Goal: Download file/media: Obtain a digital file from the website

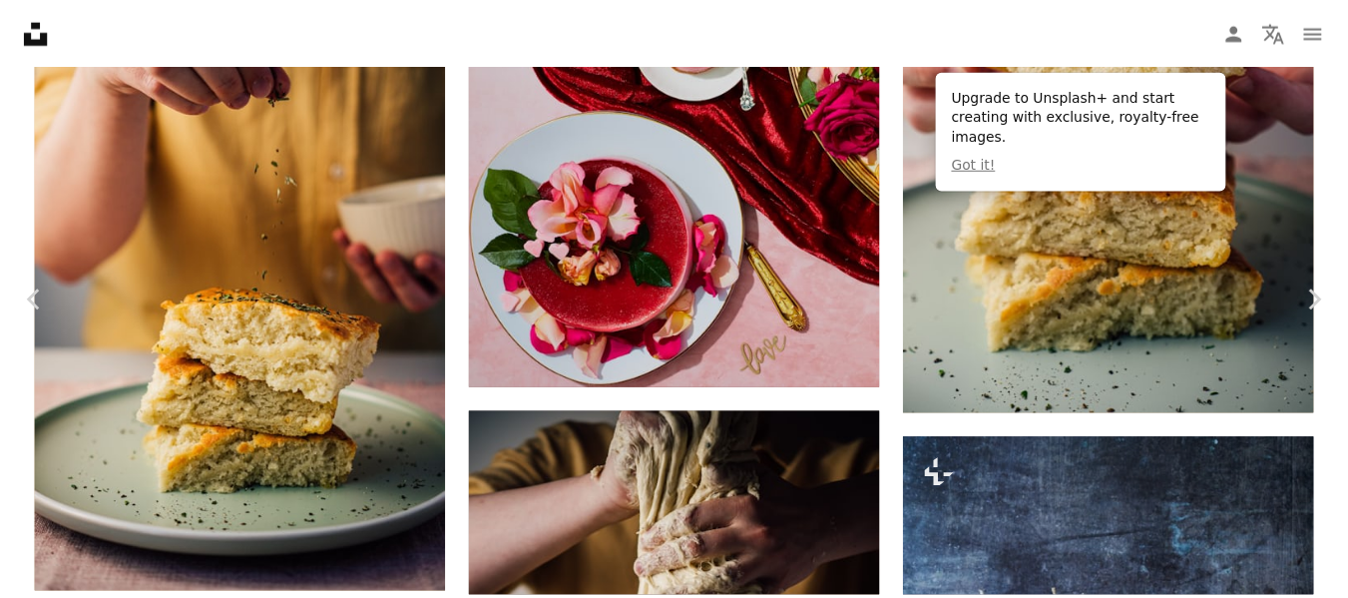
scroll to position [18029, 0]
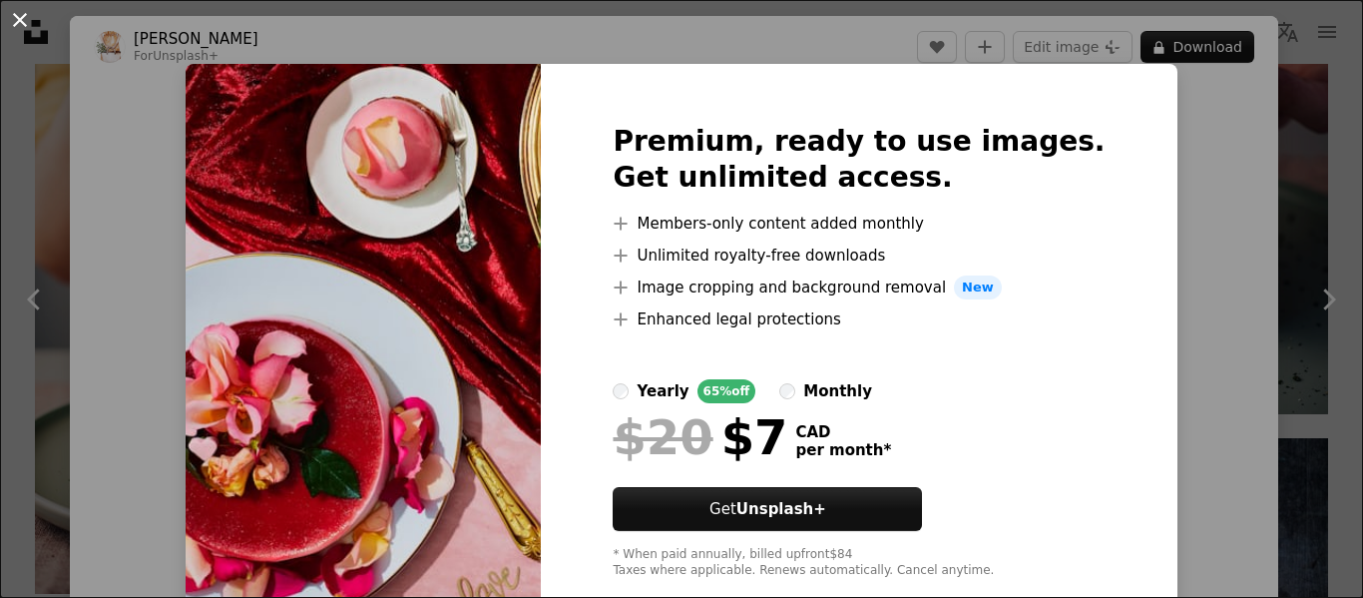
click at [19, 26] on button "An X shape" at bounding box center [20, 20] width 24 height 24
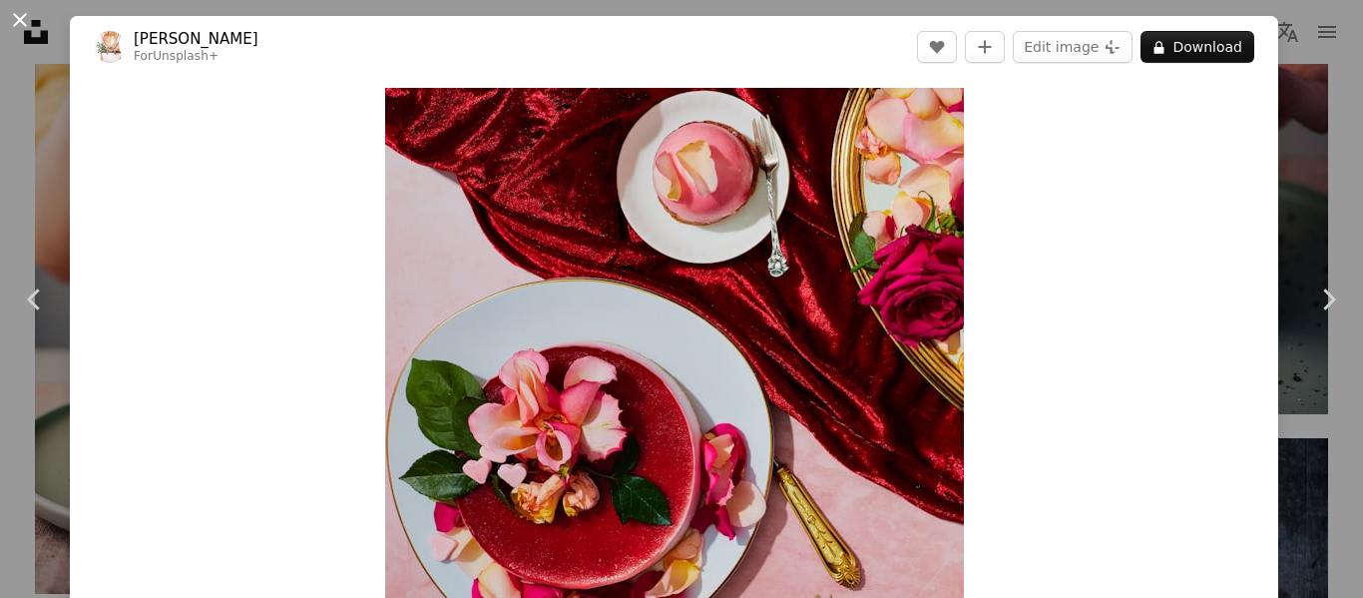
click at [23, 25] on button "An X shape" at bounding box center [20, 20] width 24 height 24
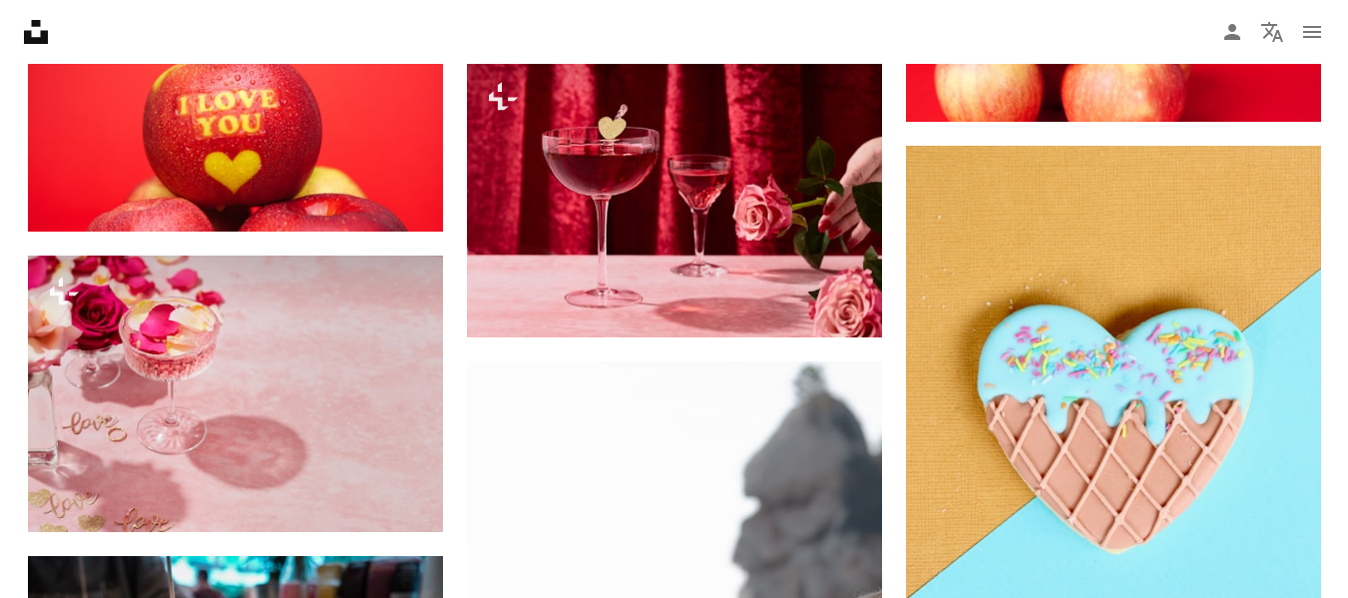
scroll to position [20582, 0]
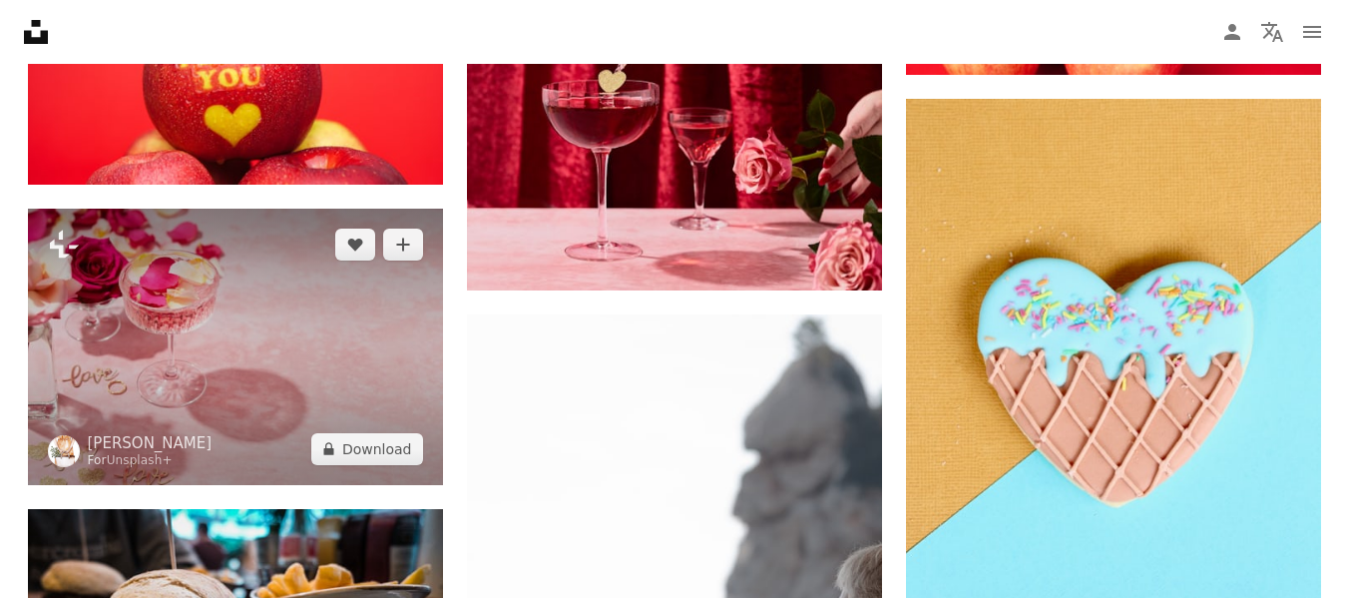
click at [298, 356] on img at bounding box center [235, 347] width 415 height 276
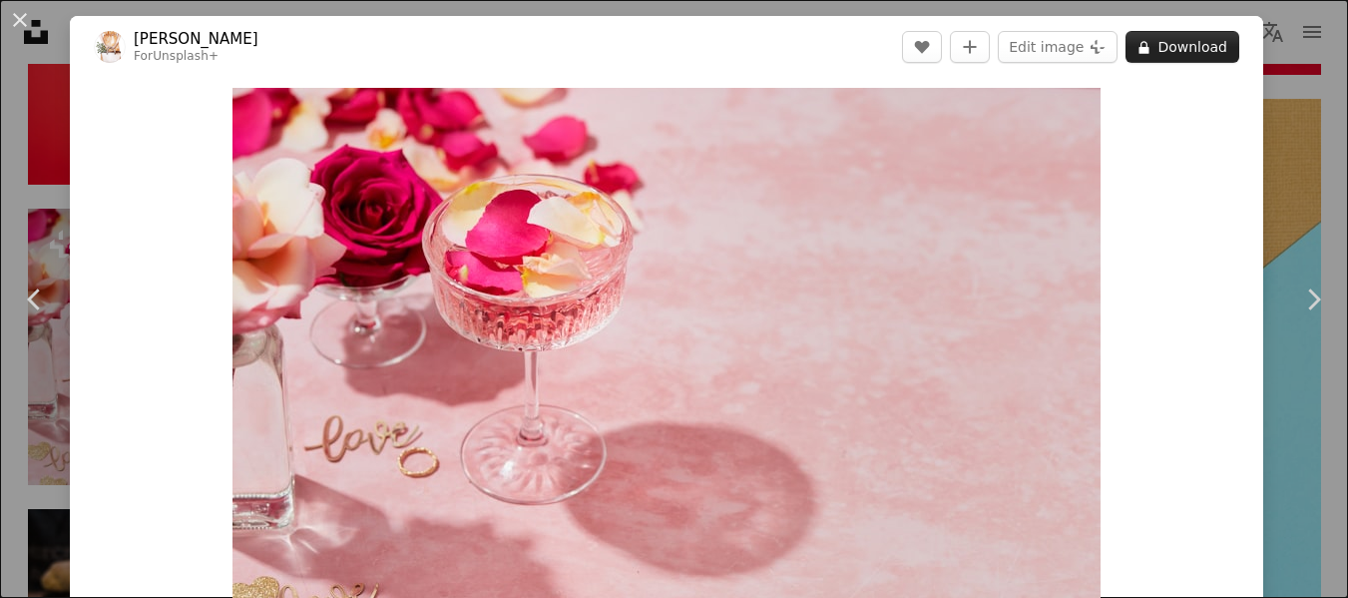
click at [1183, 51] on button "A lock Download" at bounding box center [1183, 47] width 114 height 32
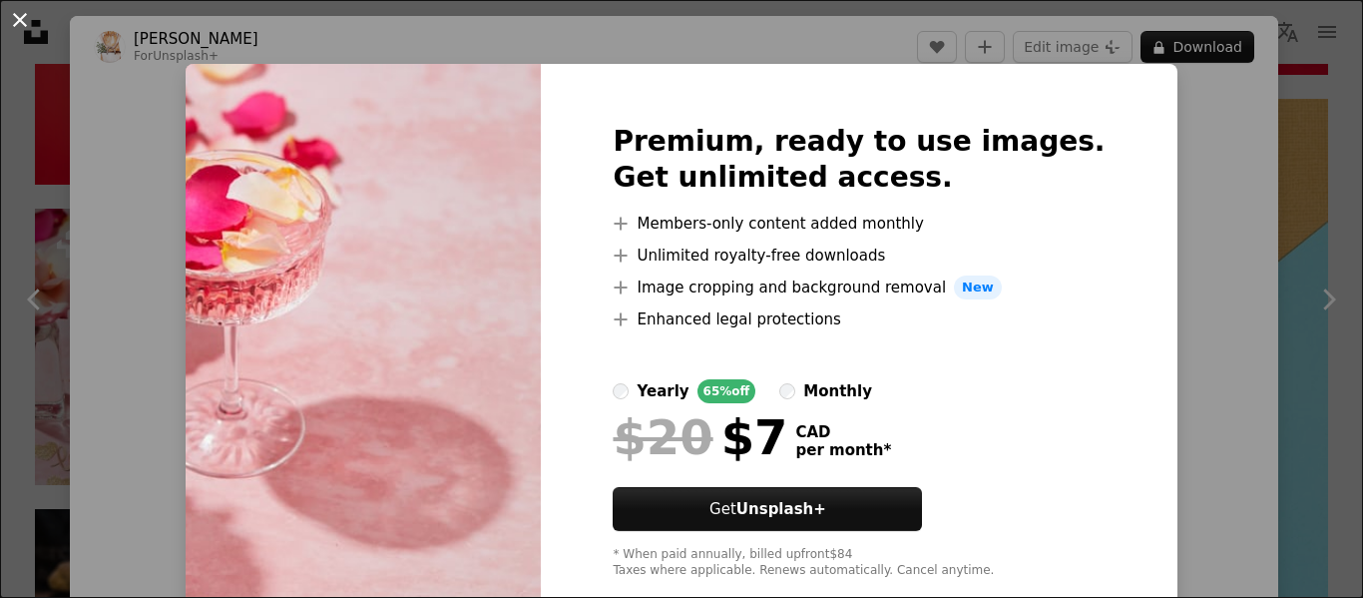
click at [20, 22] on button "An X shape" at bounding box center [20, 20] width 24 height 24
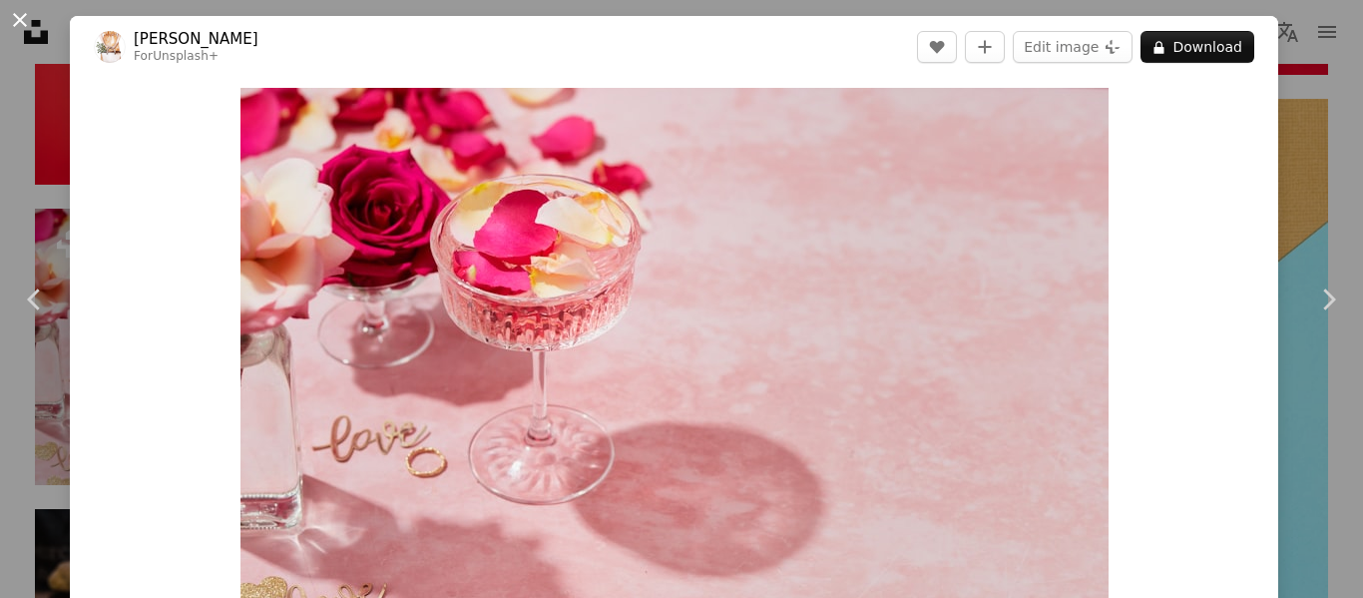
click at [15, 18] on button "An X shape" at bounding box center [20, 20] width 24 height 24
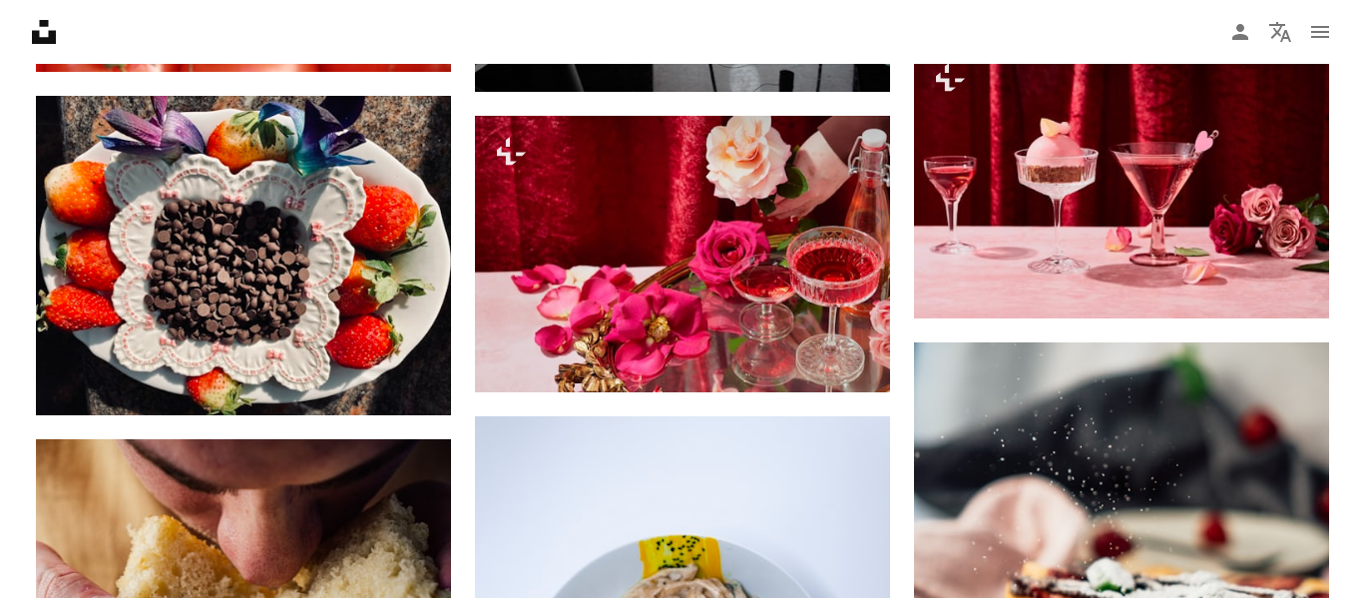
scroll to position [22796, 0]
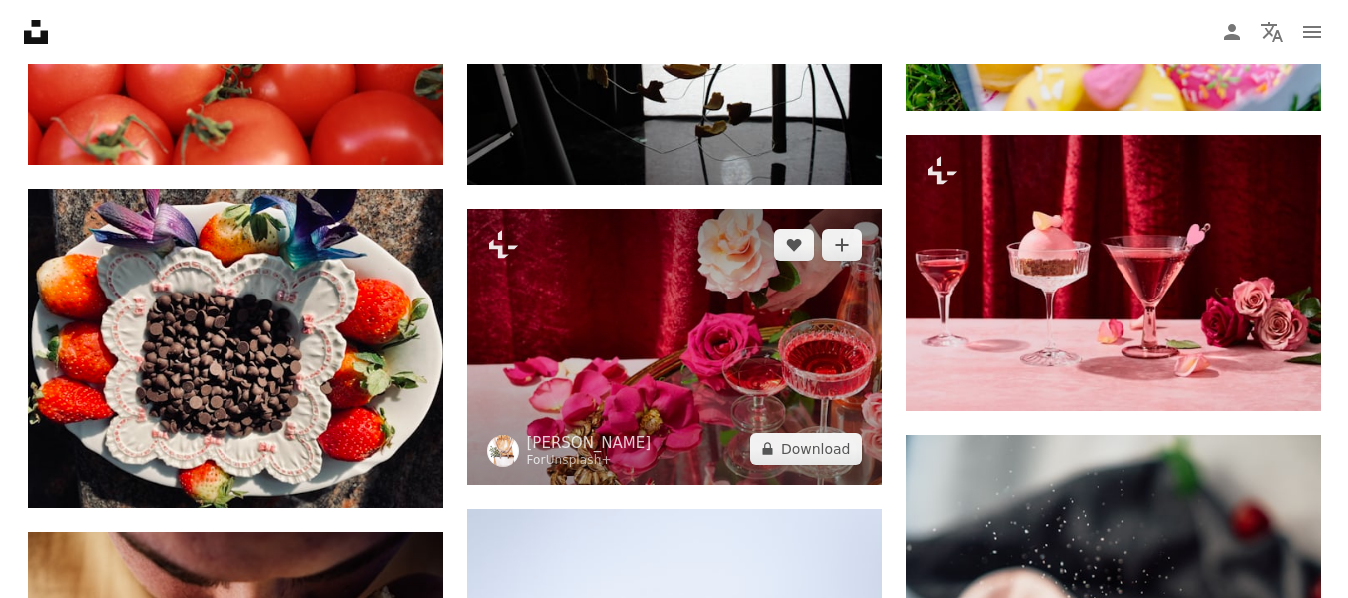
click at [732, 400] on img at bounding box center [674, 347] width 415 height 276
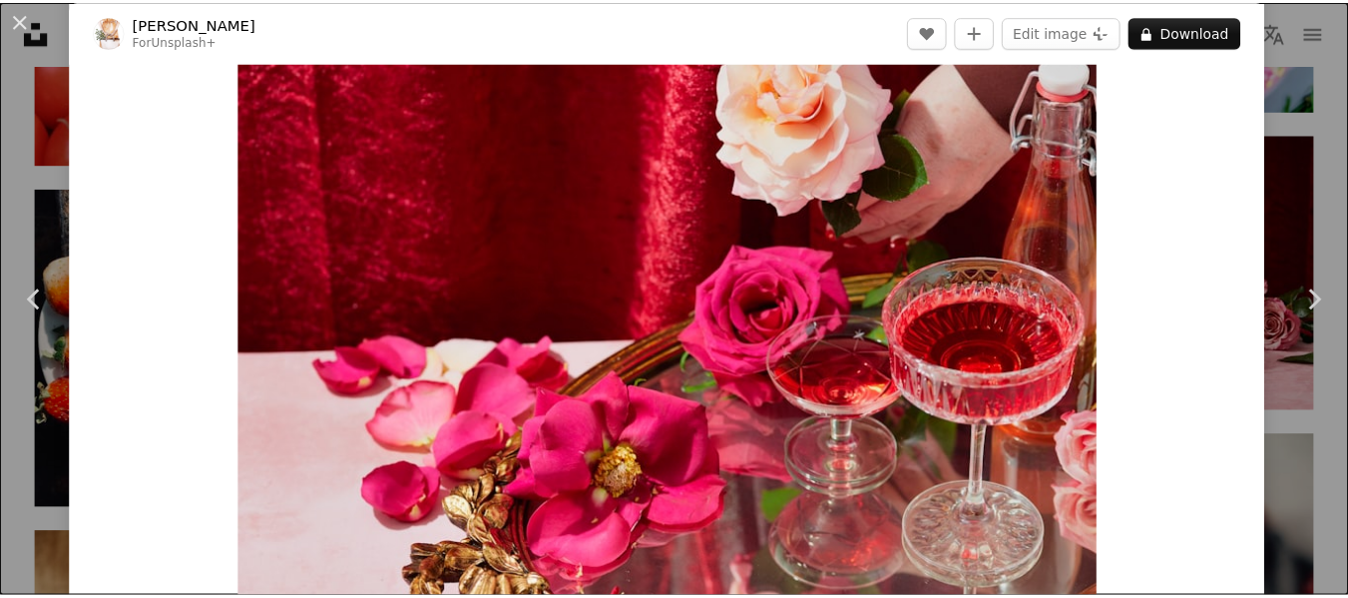
scroll to position [38, 0]
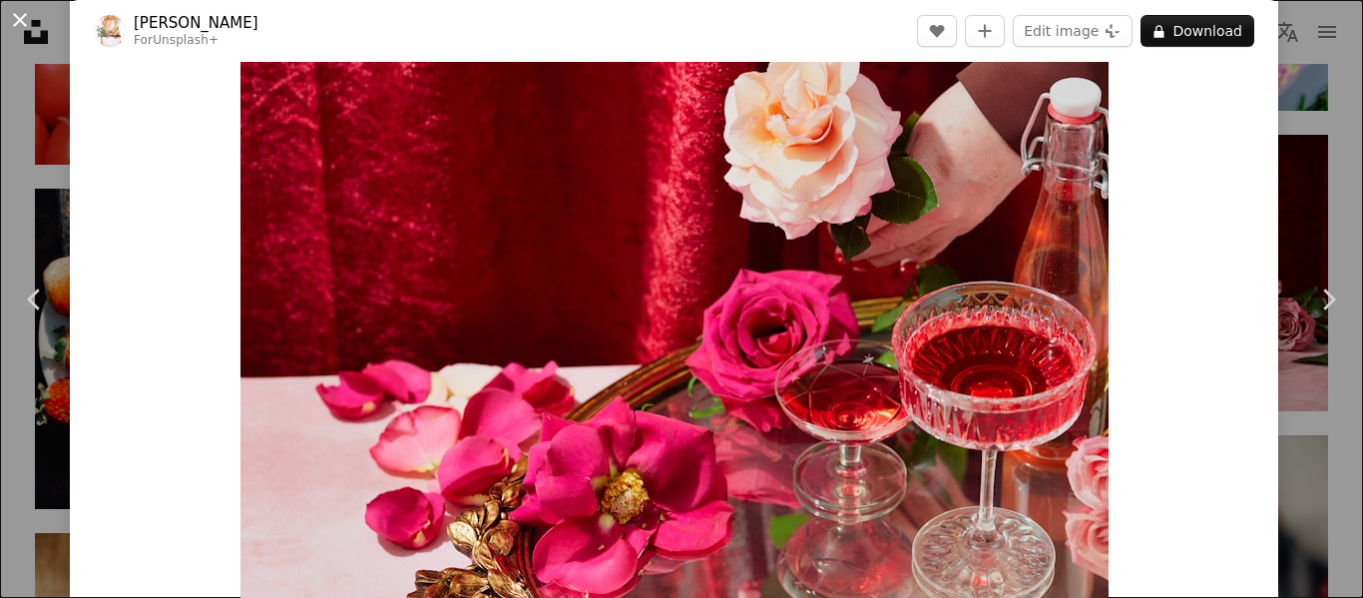
click at [14, 23] on button "An X shape" at bounding box center [20, 20] width 24 height 24
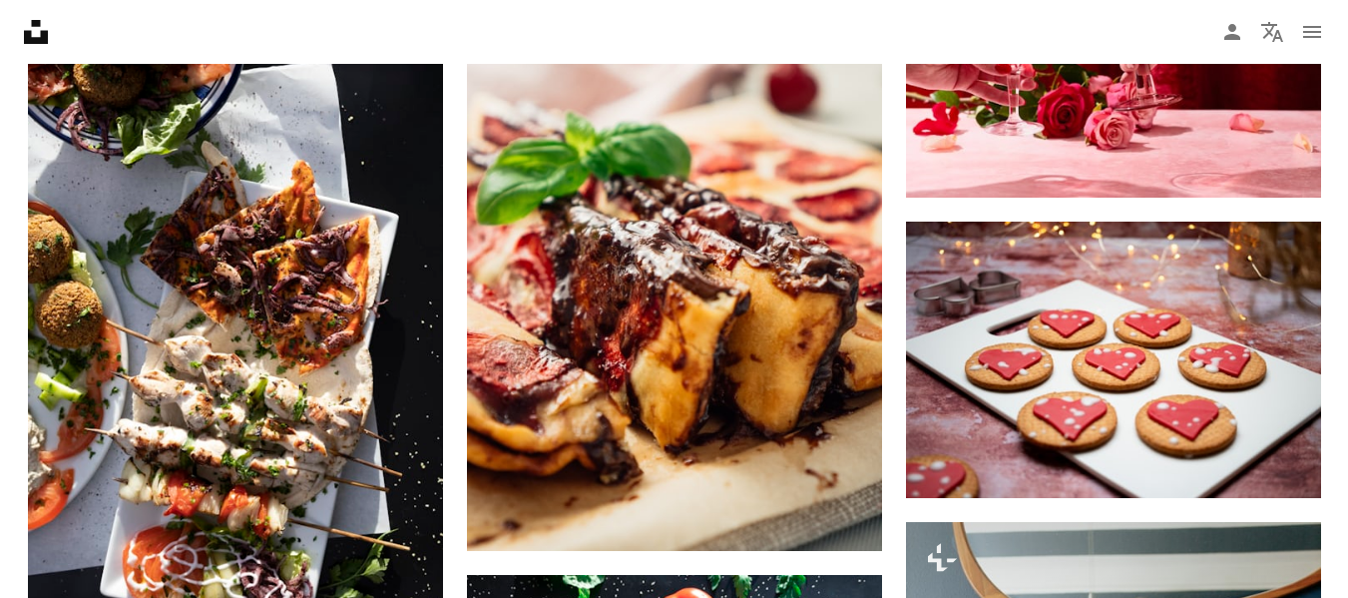
scroll to position [24707, 0]
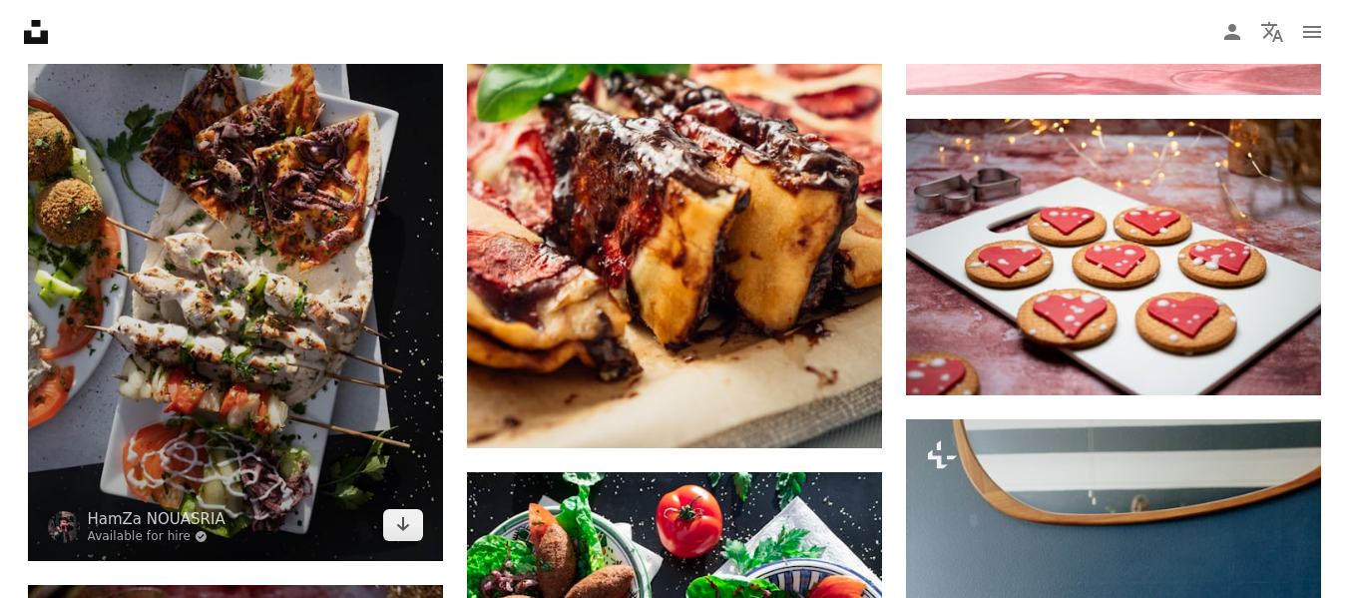
click at [255, 253] on img at bounding box center [235, 237] width 415 height 645
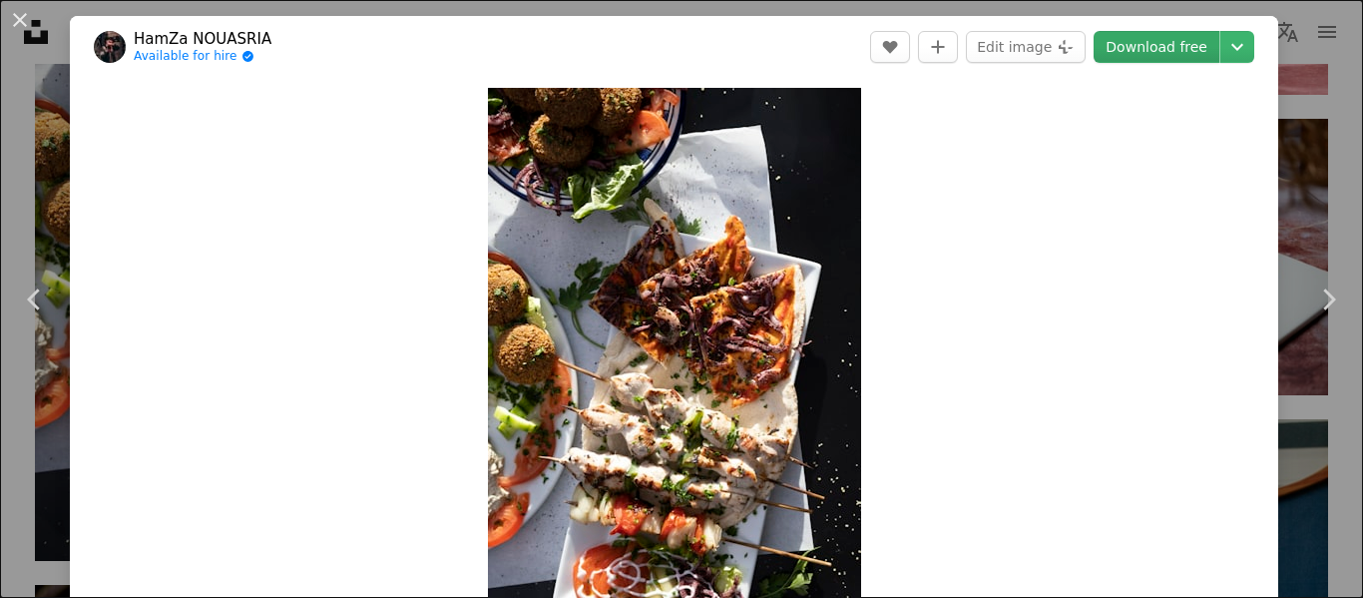
click at [1156, 37] on link "Download free" at bounding box center [1157, 47] width 126 height 32
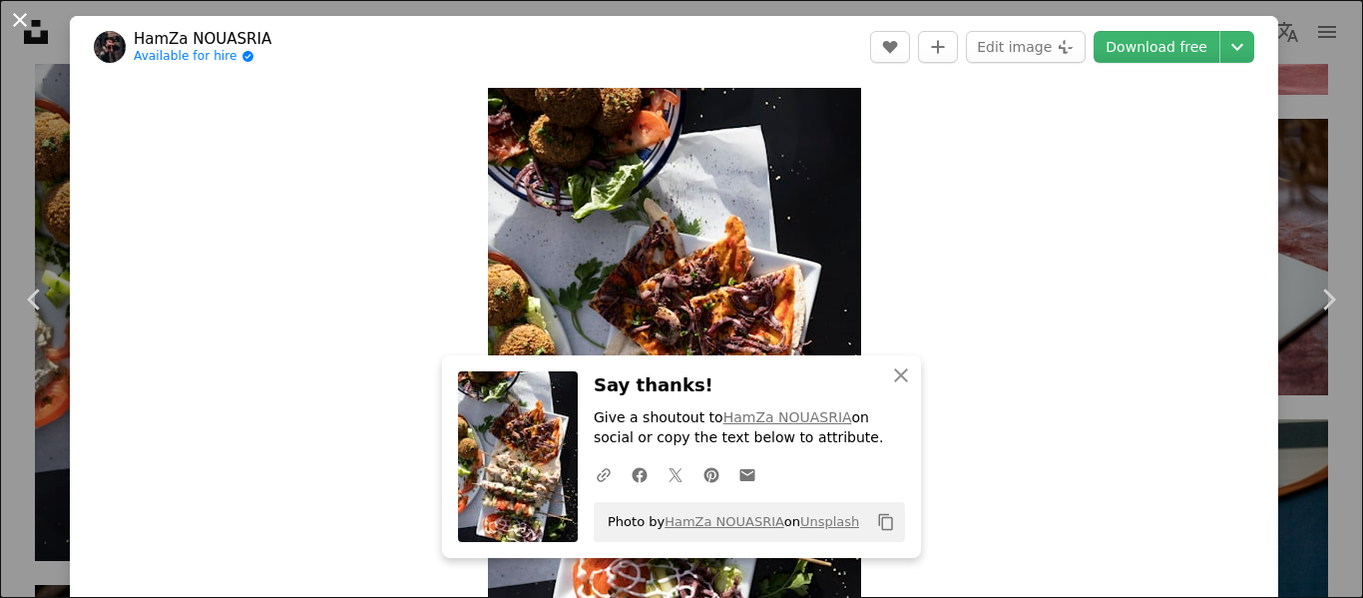
click at [22, 21] on button "An X shape" at bounding box center [20, 20] width 24 height 24
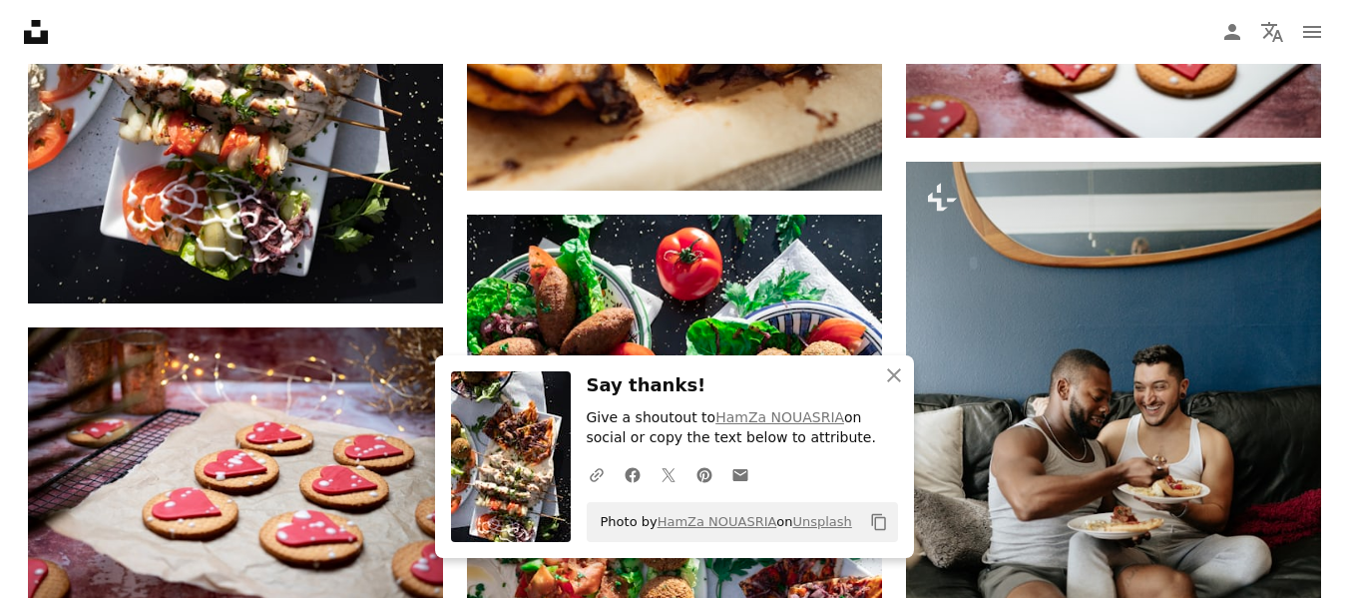
scroll to position [25067, 0]
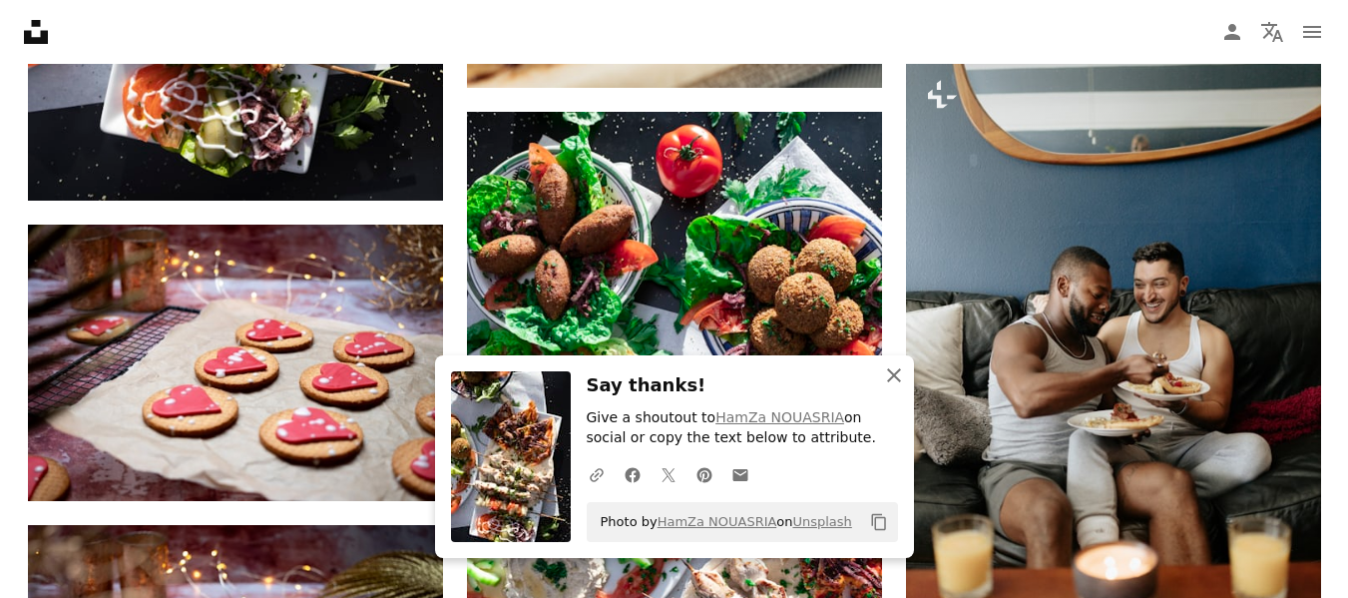
click at [890, 365] on icon "An X shape" at bounding box center [894, 375] width 24 height 24
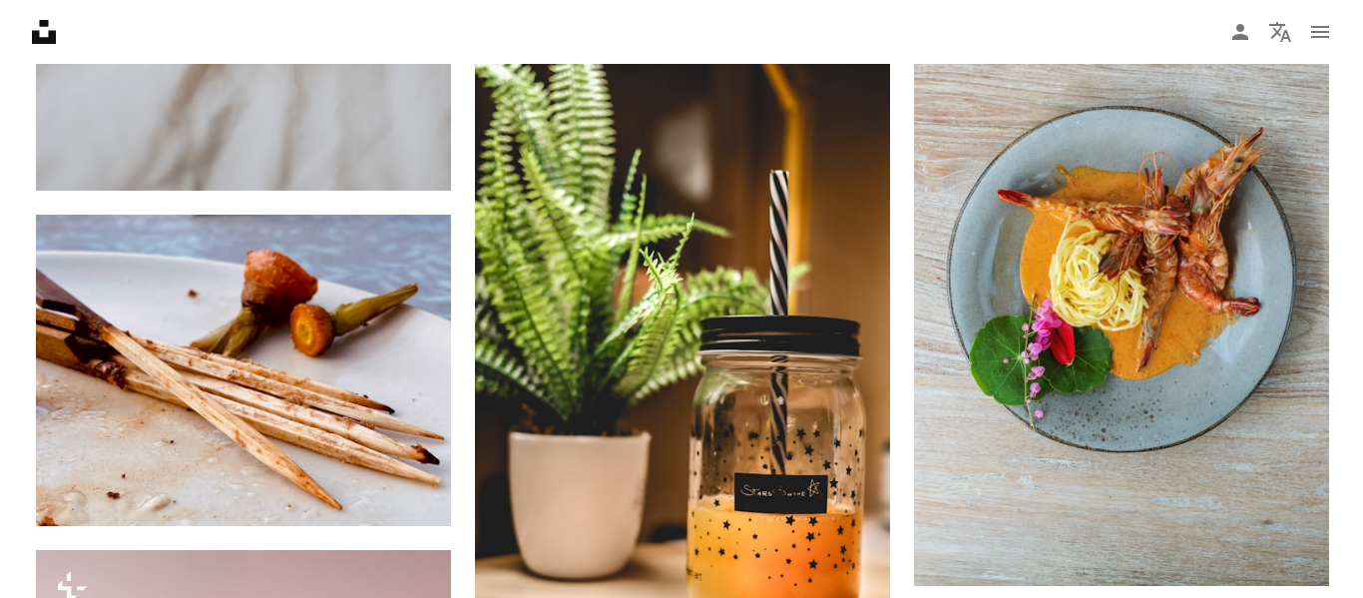
scroll to position [6039, 0]
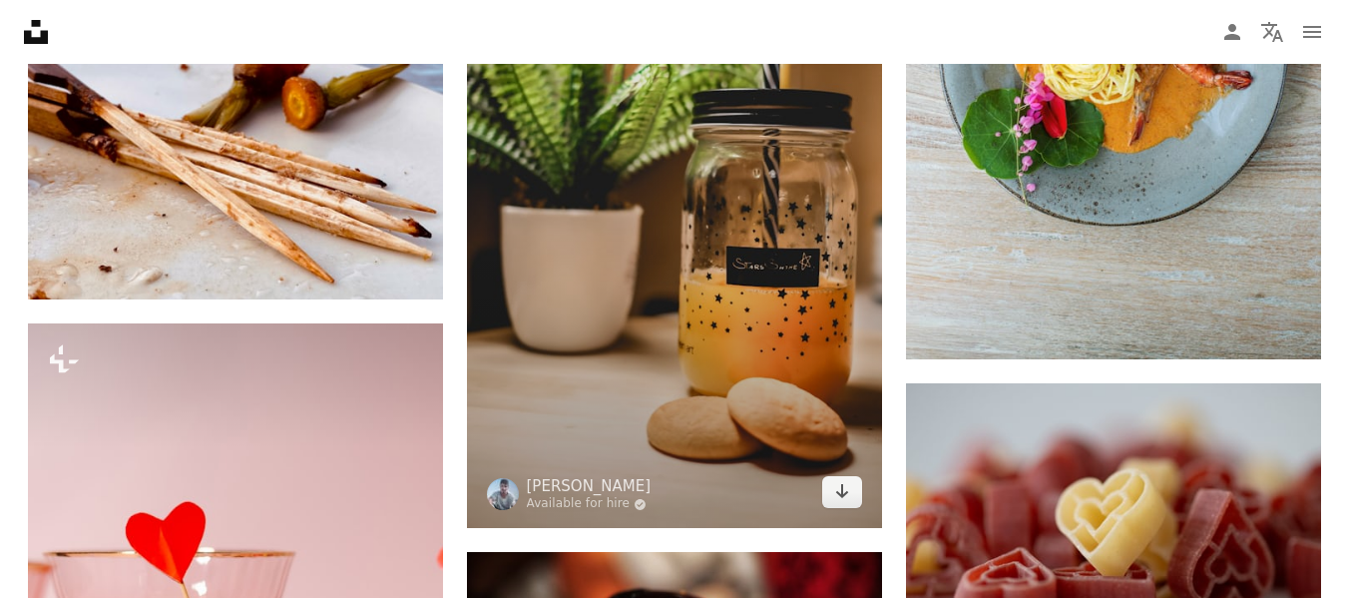
click at [677, 248] on img at bounding box center [674, 158] width 415 height 739
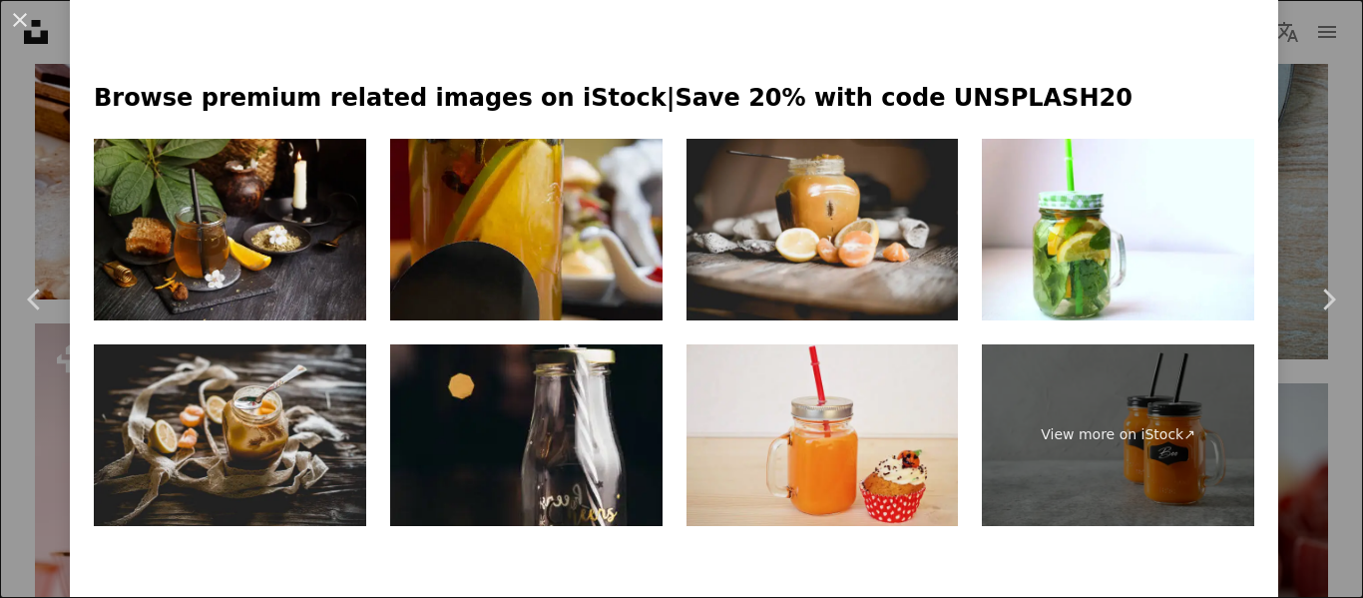
scroll to position [921, 0]
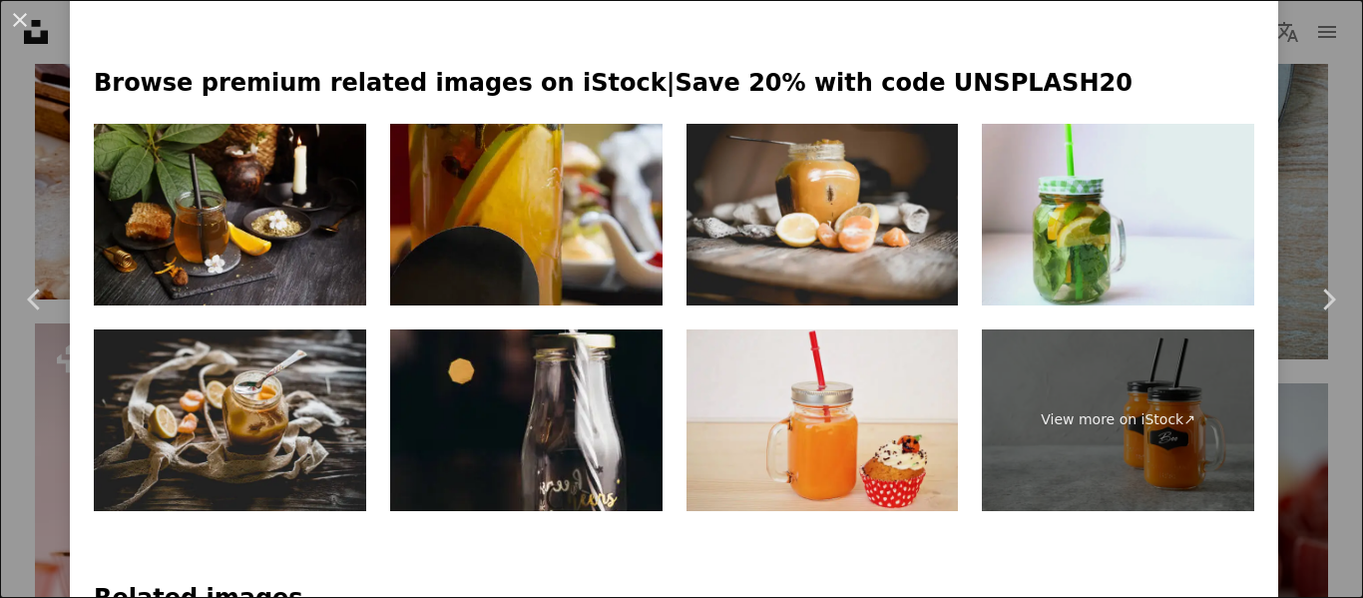
click at [1106, 207] on img at bounding box center [1118, 215] width 272 height 182
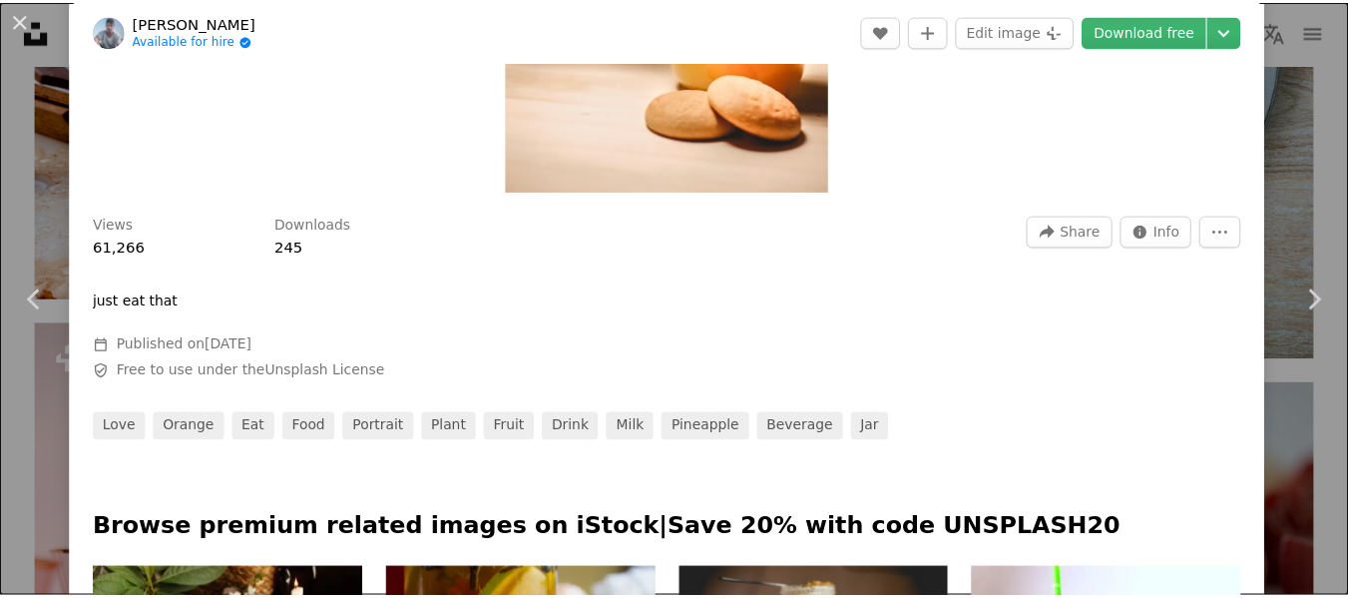
scroll to position [0, 0]
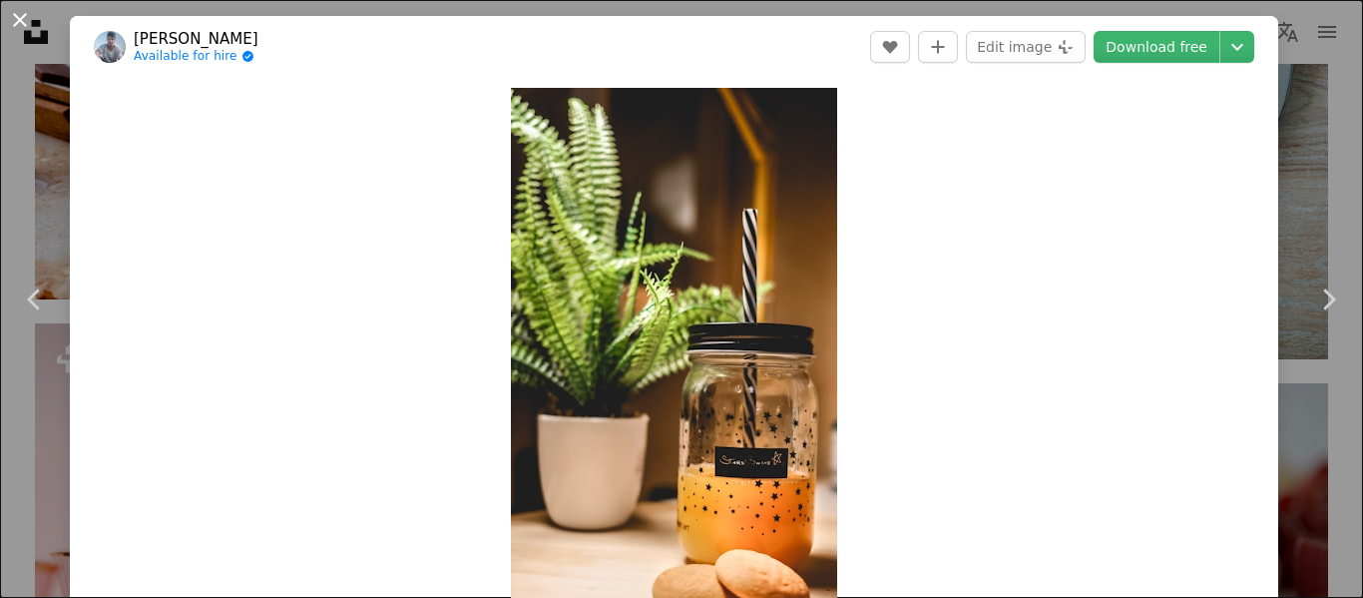
click at [18, 18] on button "An X shape" at bounding box center [20, 20] width 24 height 24
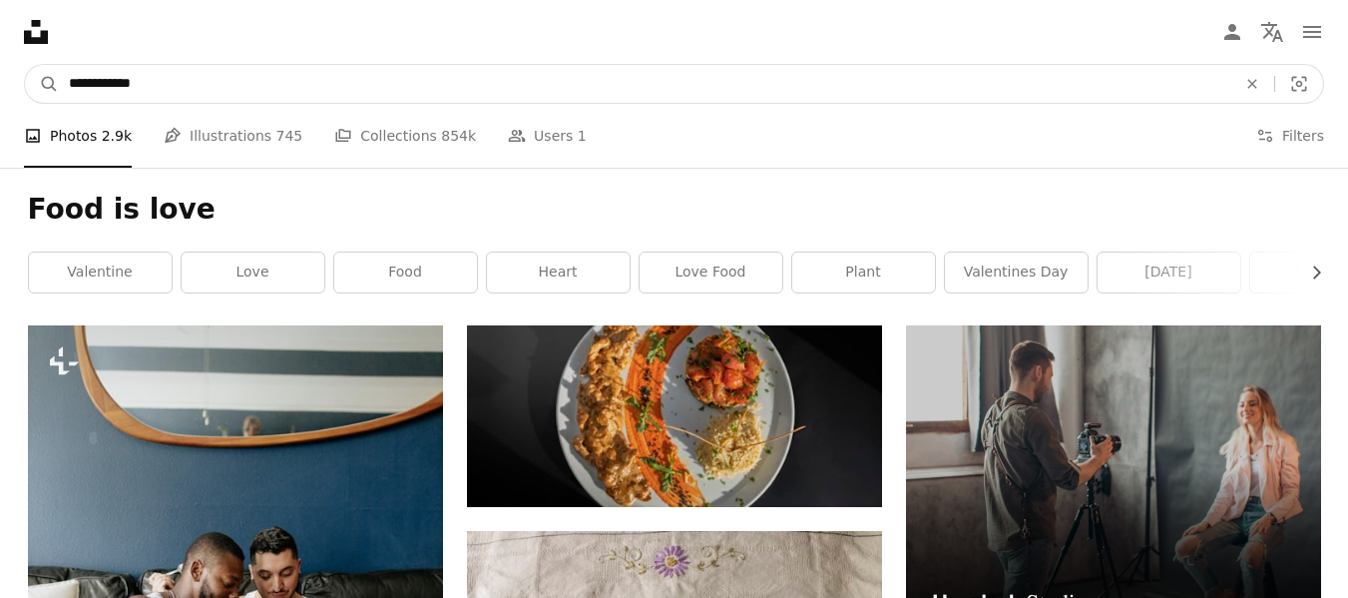
click at [138, 83] on input "**********" at bounding box center [645, 84] width 1172 height 38
type input "**********"
click at [25, 65] on button "A magnifying glass" at bounding box center [42, 84] width 34 height 38
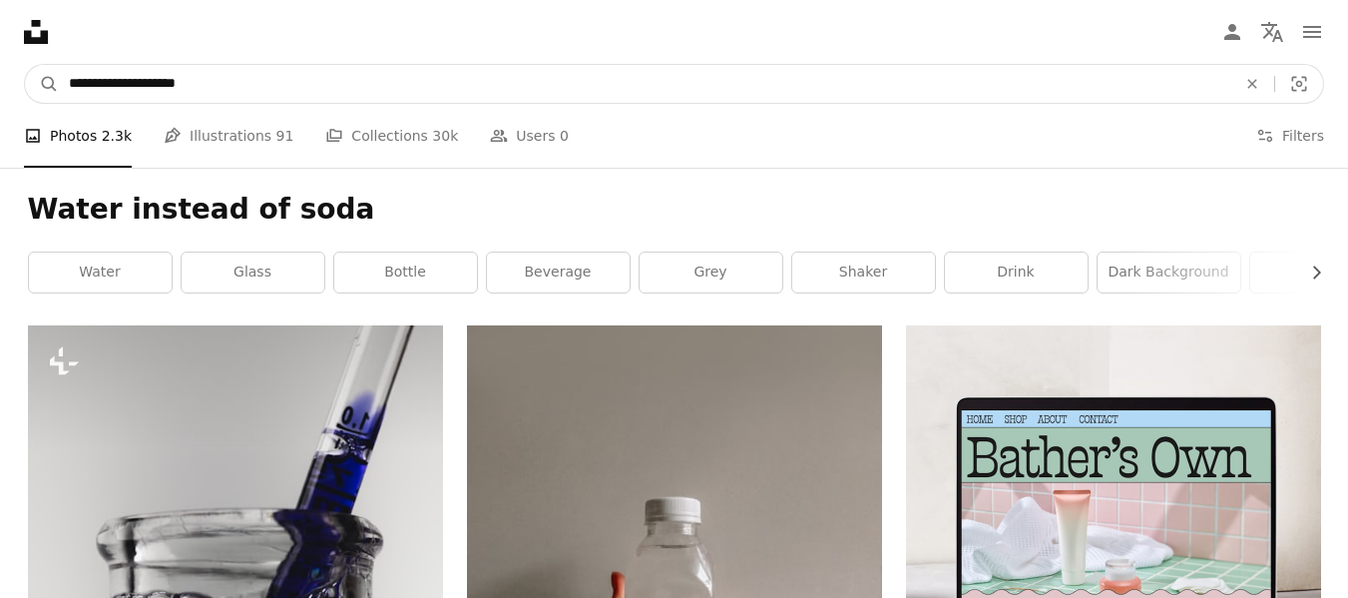
click at [67, 85] on input "**********" at bounding box center [645, 84] width 1172 height 38
click at [169, 83] on input "**********" at bounding box center [645, 84] width 1172 height 38
type input "**********"
click button "A magnifying glass" at bounding box center [42, 84] width 34 height 38
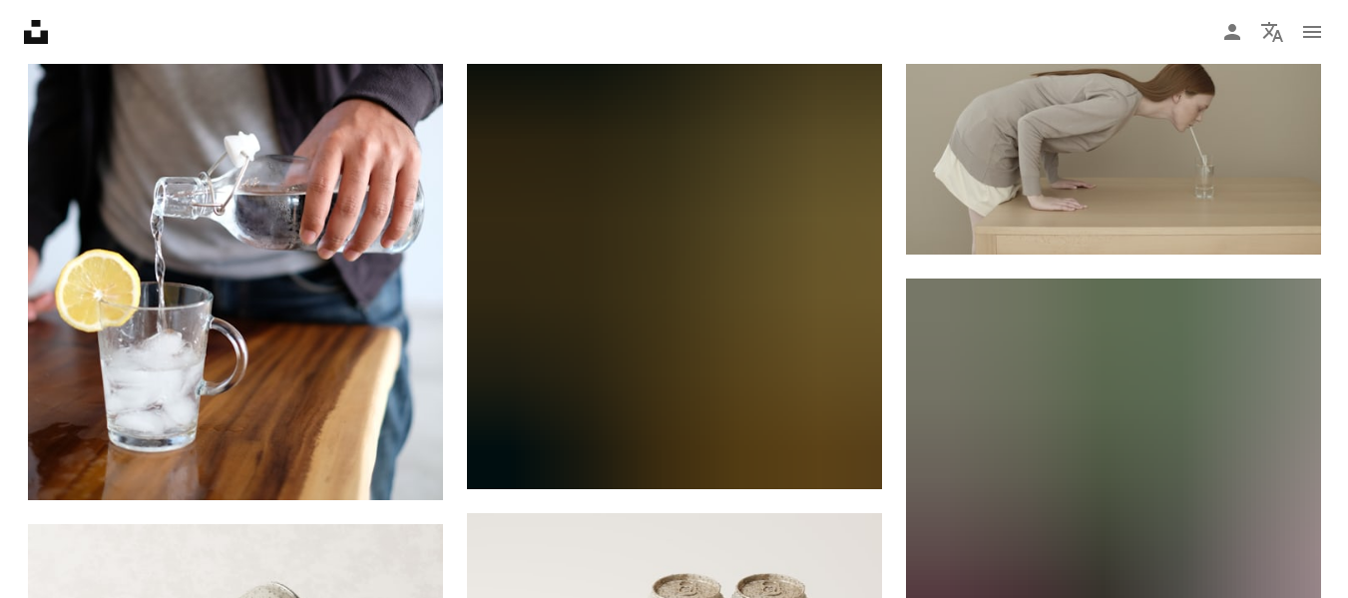
scroll to position [1569, 0]
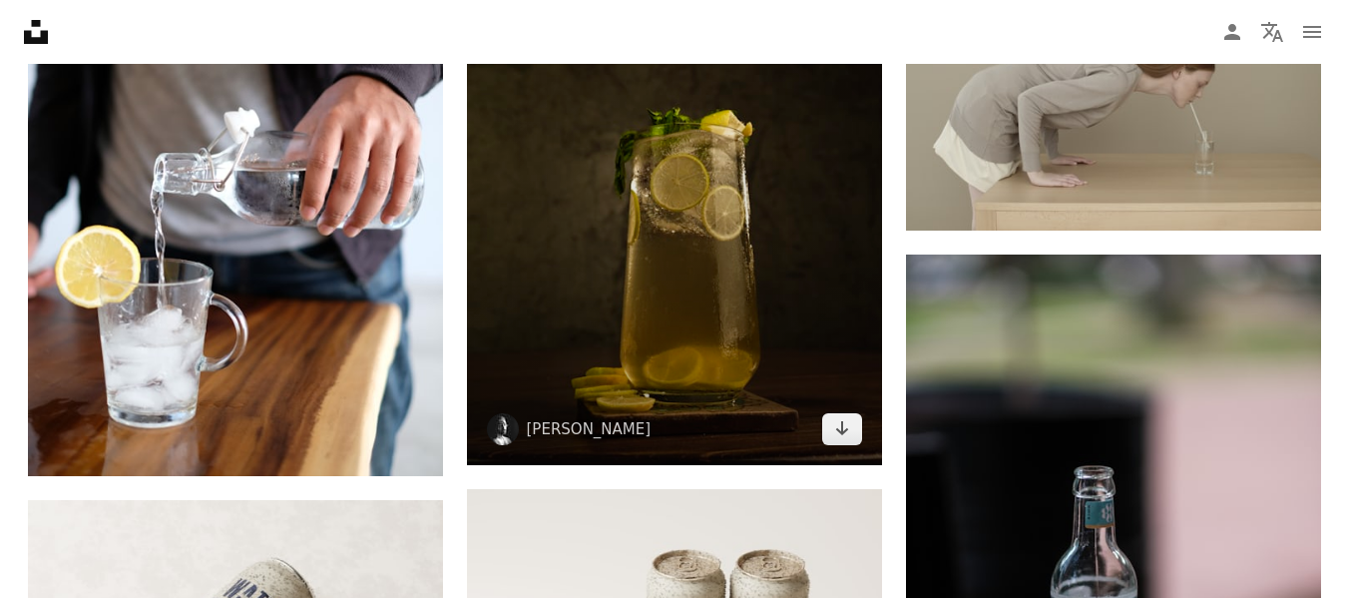
click at [738, 243] on img at bounding box center [674, 153] width 415 height 623
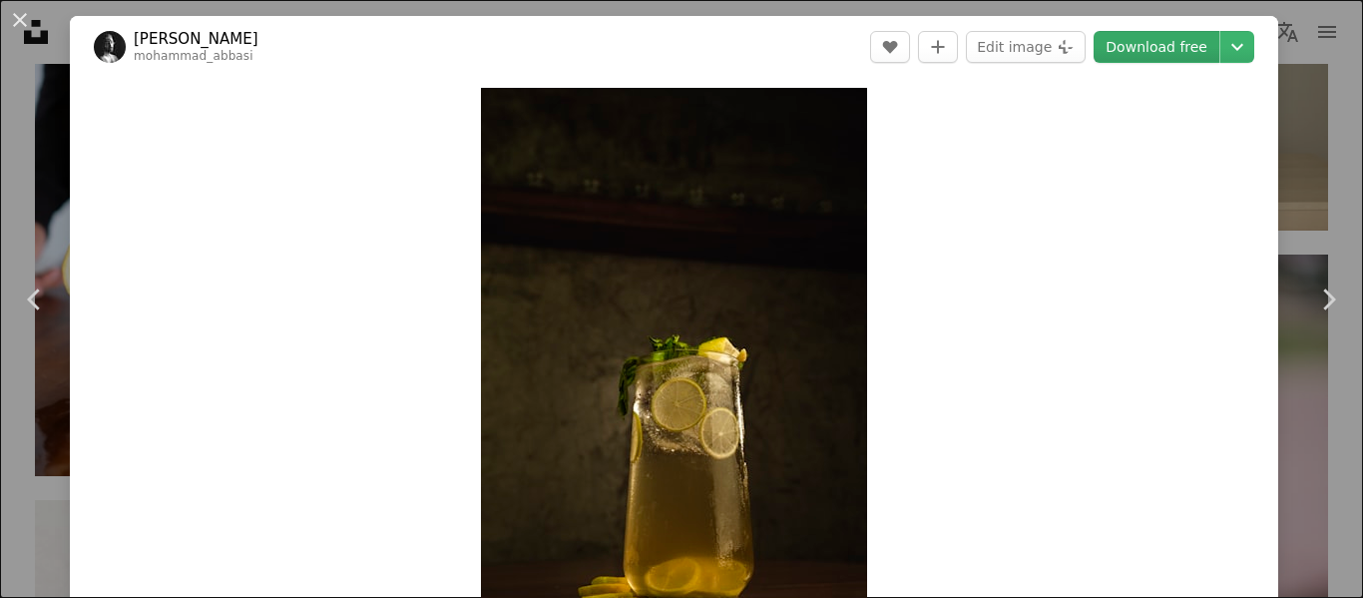
click at [1164, 37] on link "Download free" at bounding box center [1157, 47] width 126 height 32
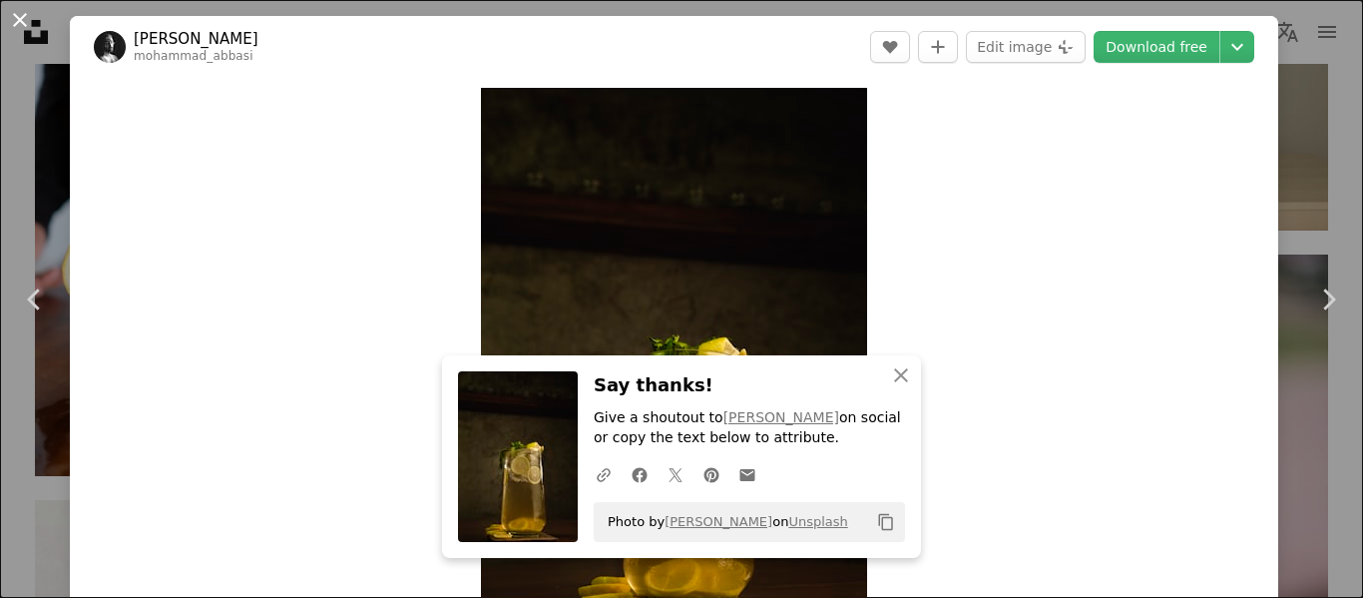
click at [13, 9] on button "An X shape" at bounding box center [20, 20] width 24 height 24
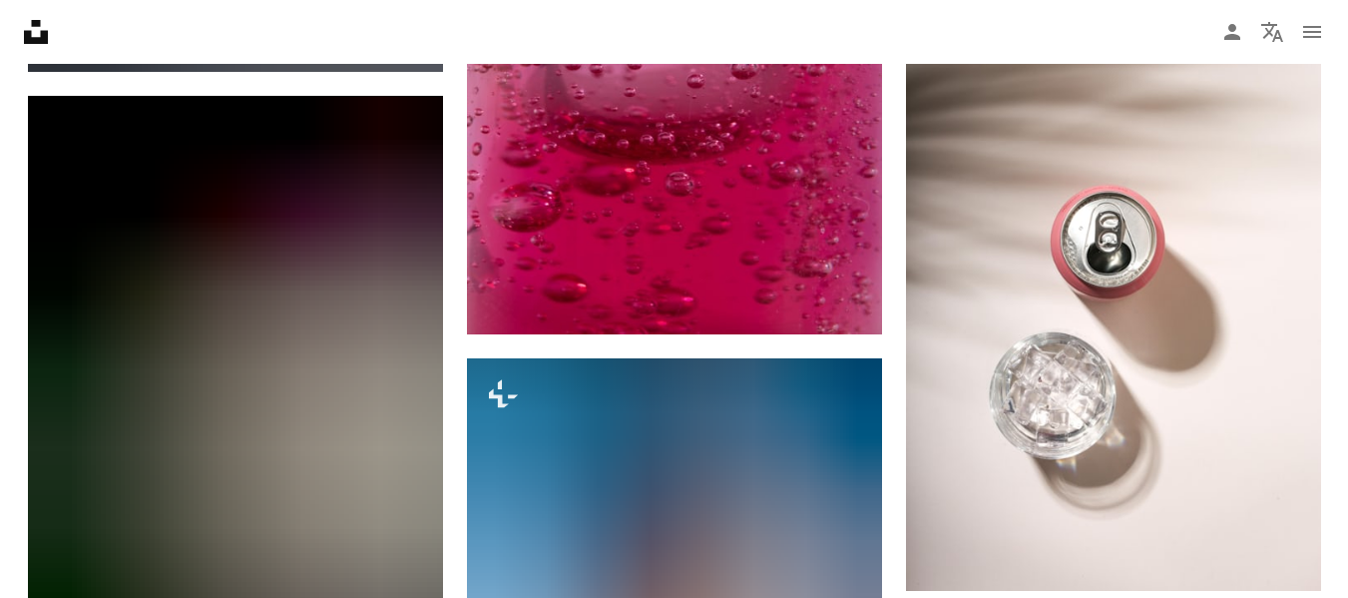
scroll to position [9765, 0]
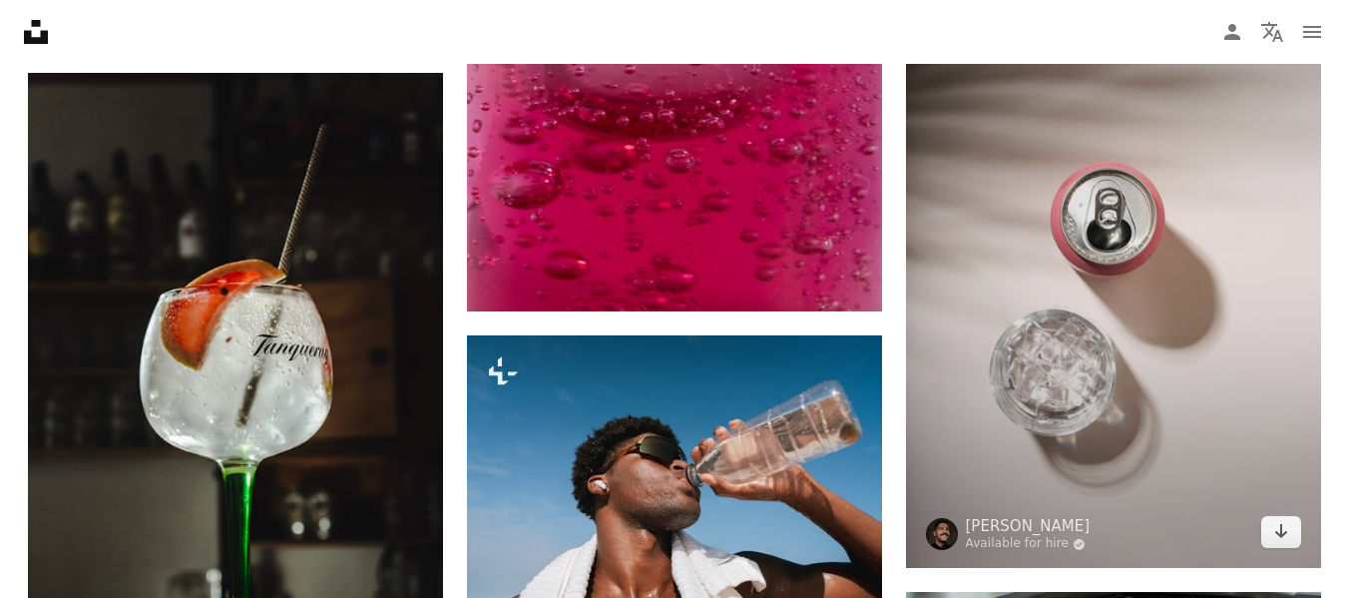
click at [1066, 410] on img at bounding box center [1113, 256] width 415 height 623
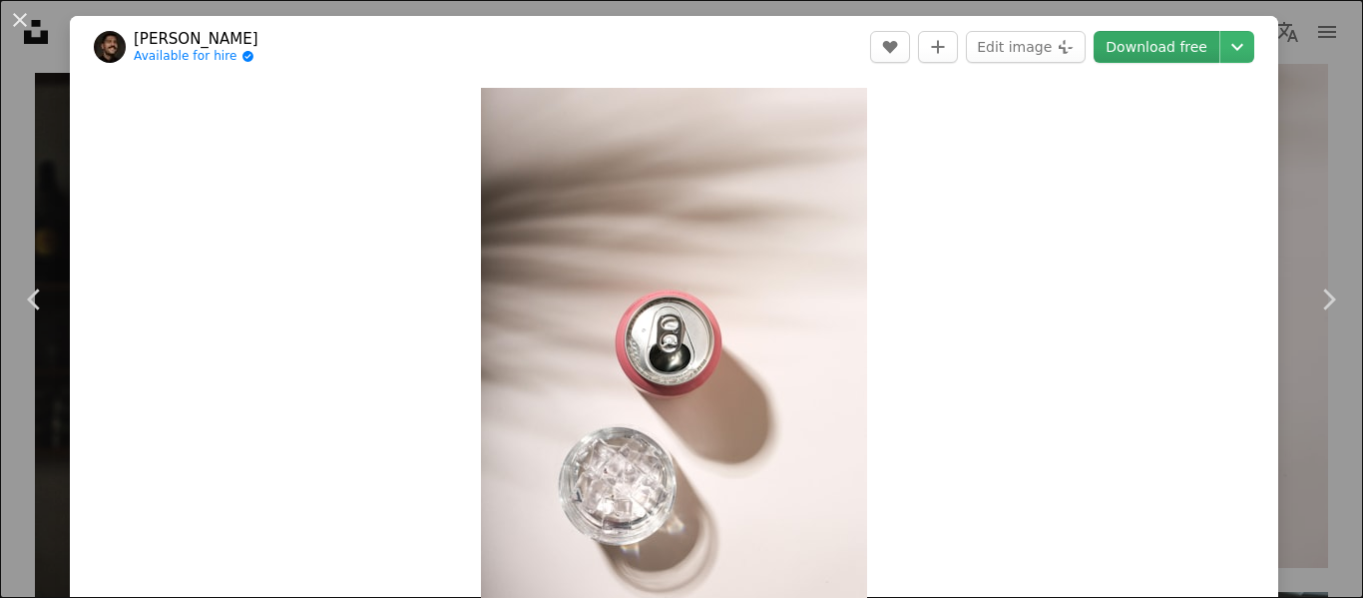
click at [1151, 57] on link "Download free" at bounding box center [1157, 47] width 126 height 32
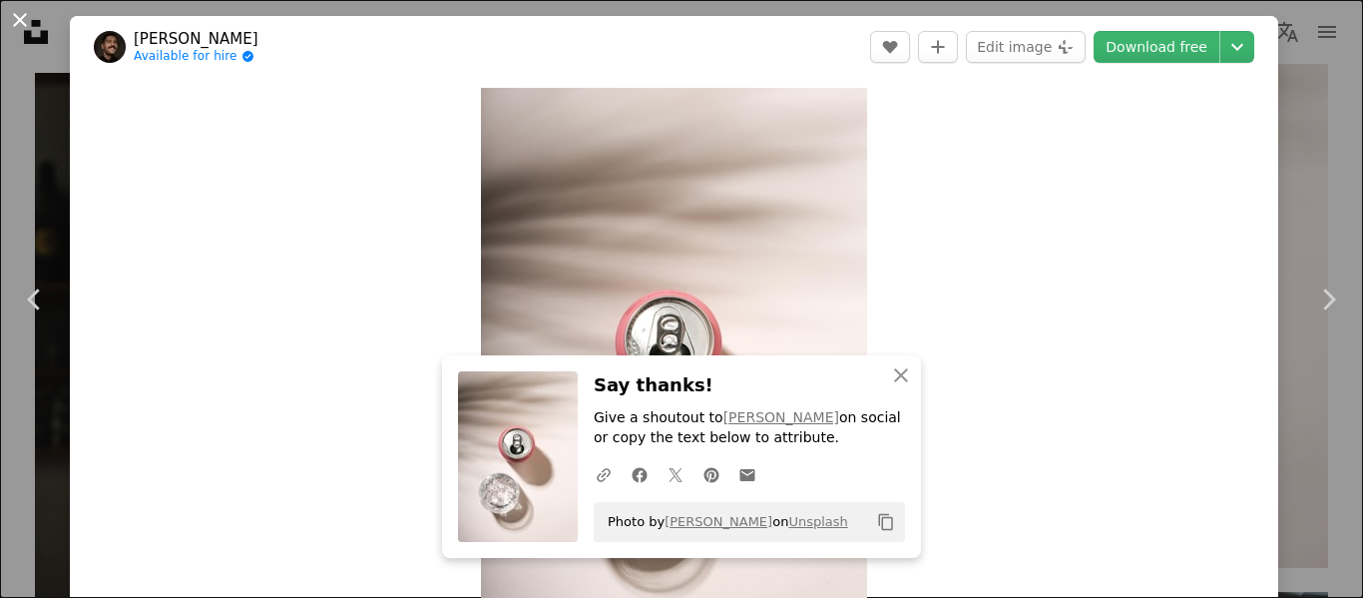
click at [23, 14] on button "An X shape" at bounding box center [20, 20] width 24 height 24
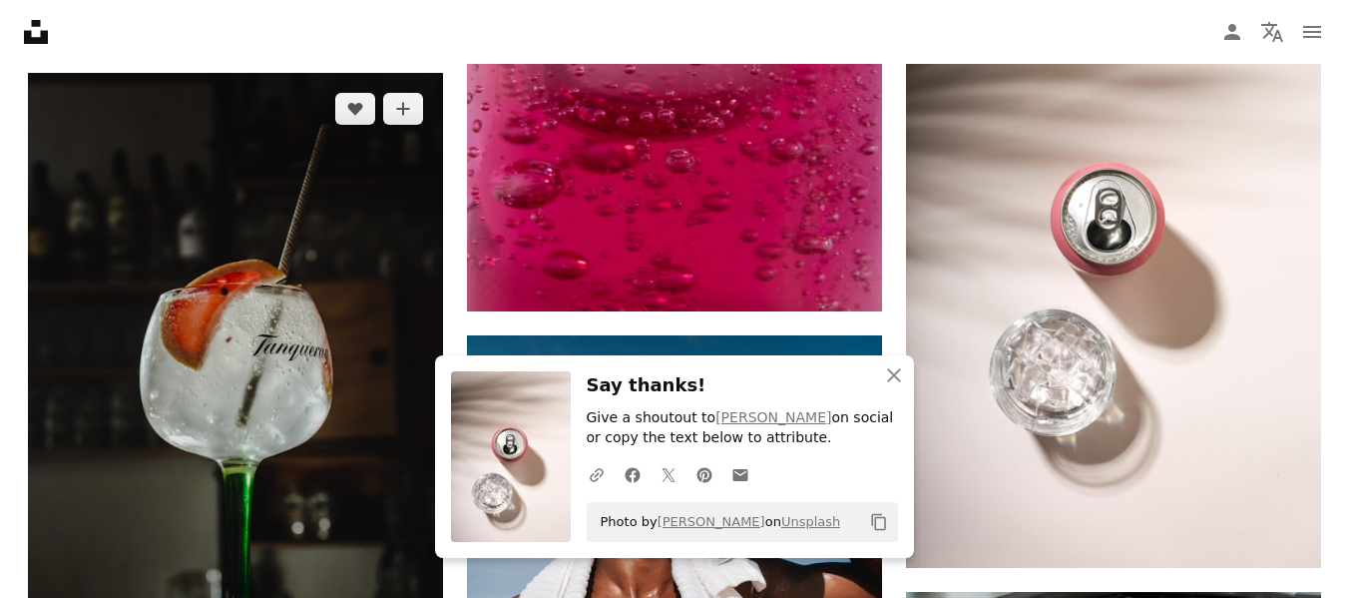
click at [273, 304] on img at bounding box center [235, 384] width 415 height 623
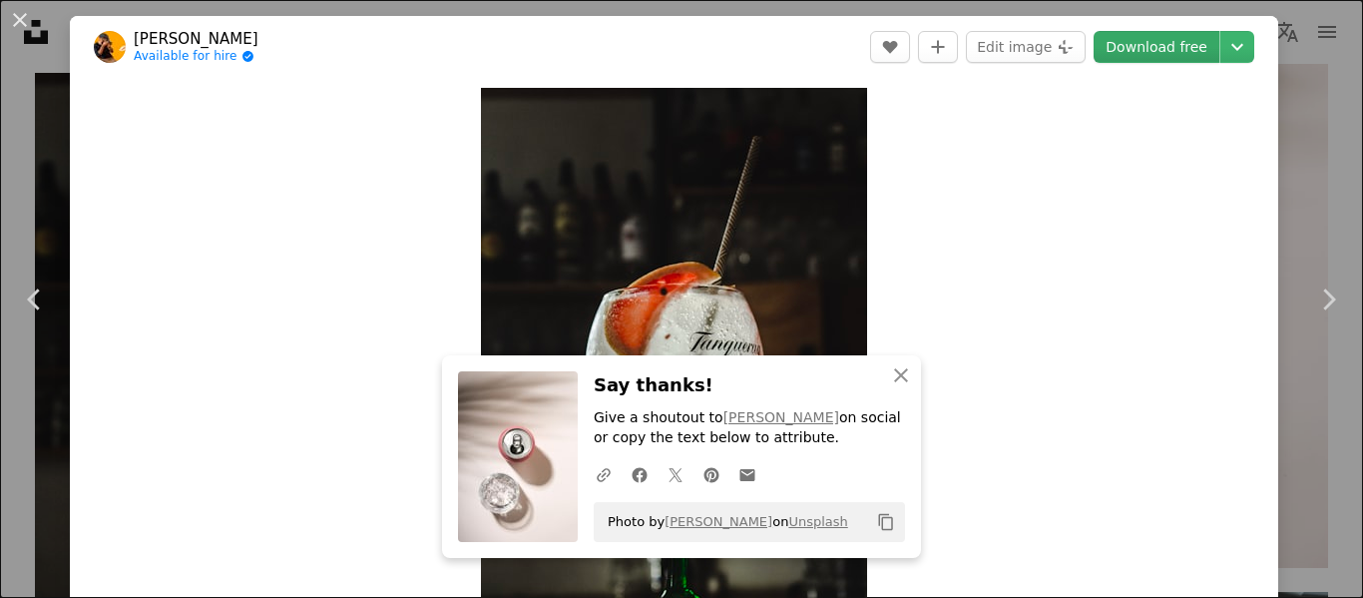
click at [1156, 52] on link "Download free" at bounding box center [1157, 47] width 126 height 32
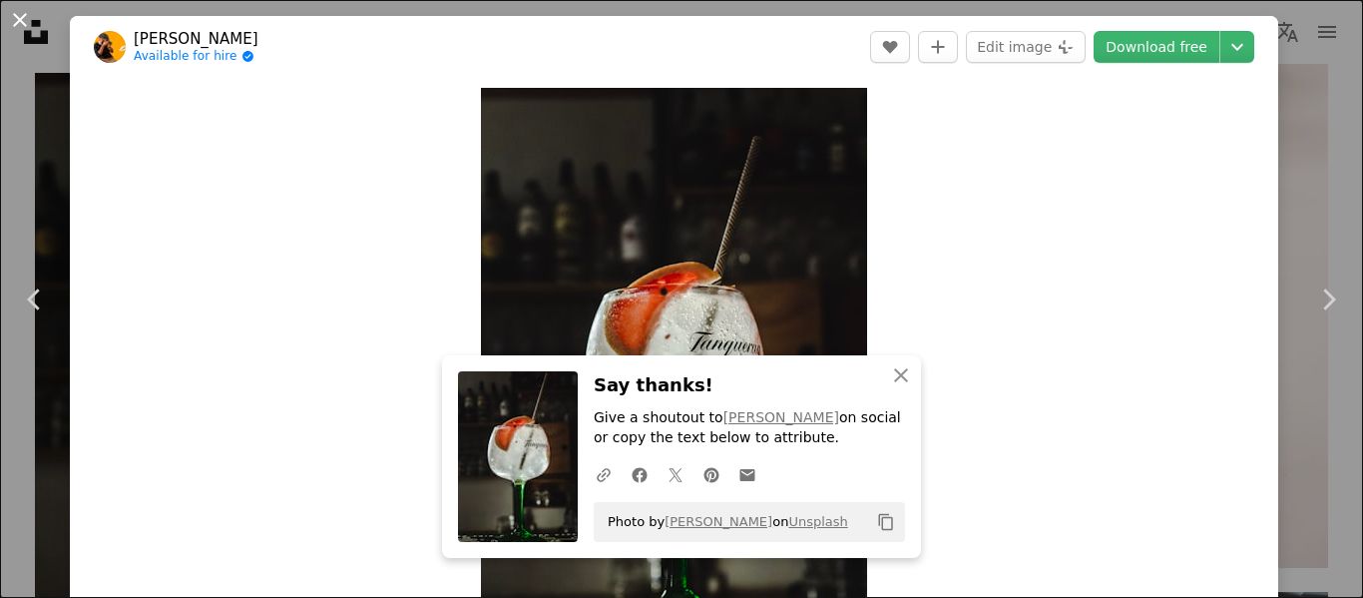
click at [16, 17] on button "An X shape" at bounding box center [20, 20] width 24 height 24
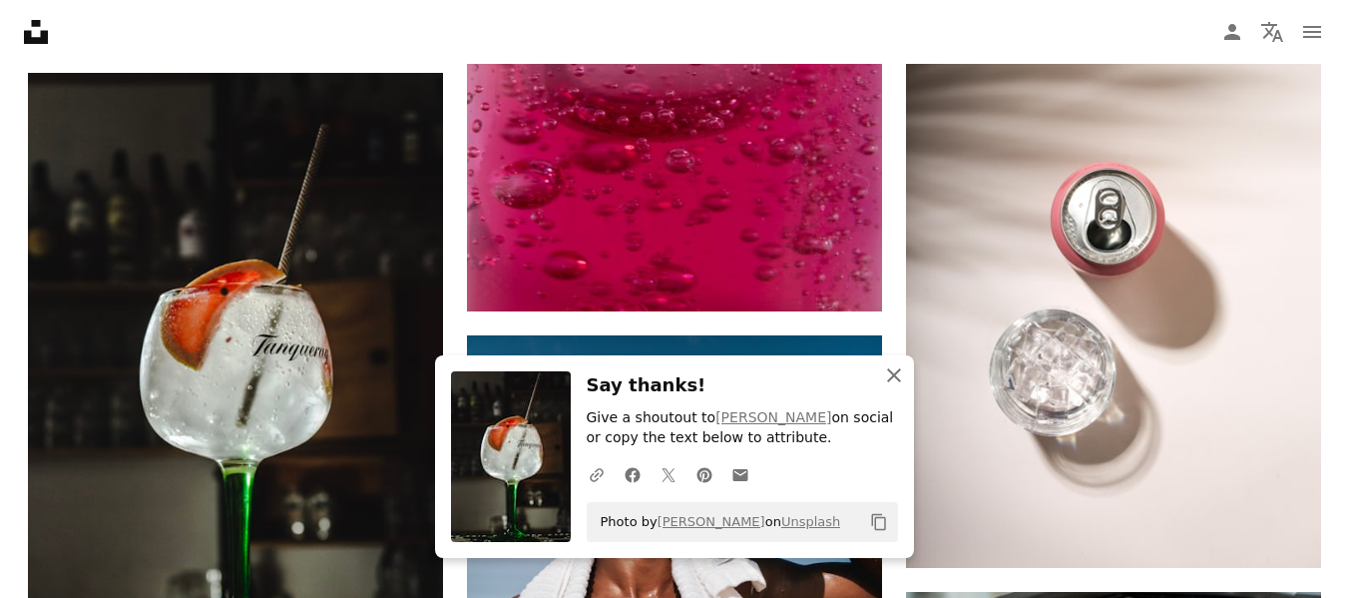
click at [893, 376] on icon "button" at bounding box center [894, 375] width 14 height 14
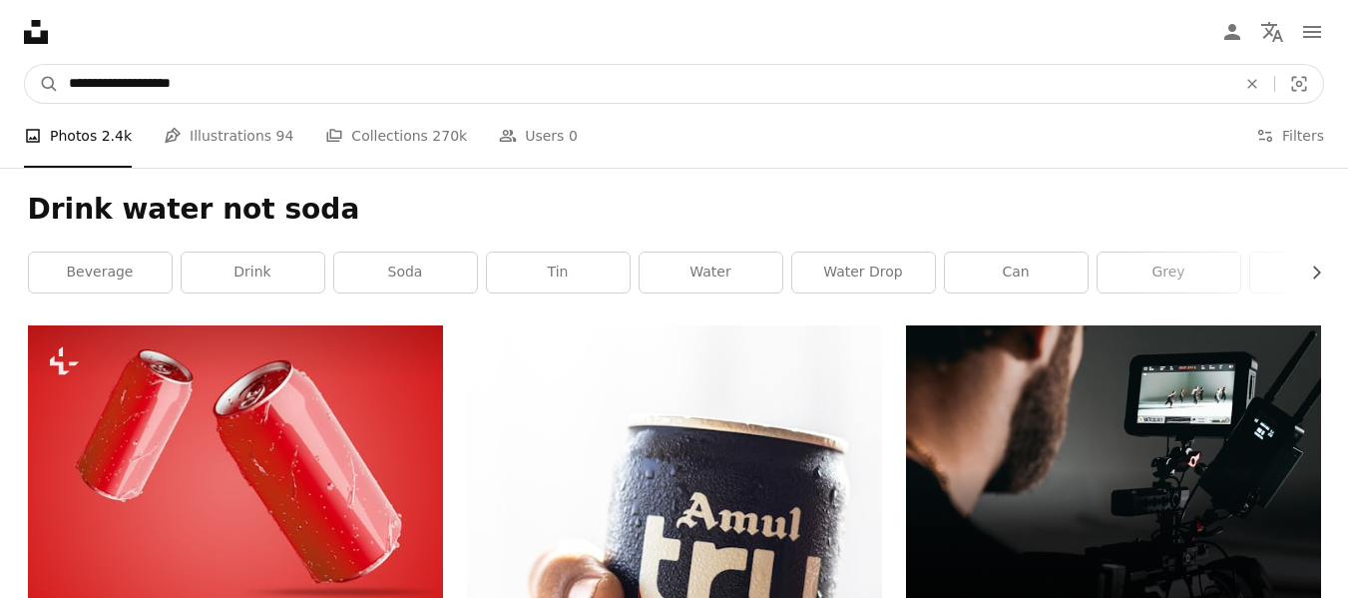
click at [83, 78] on input "**********" at bounding box center [645, 84] width 1172 height 38
type input "**********"
click at [25, 65] on button "A magnifying glass" at bounding box center [42, 84] width 34 height 38
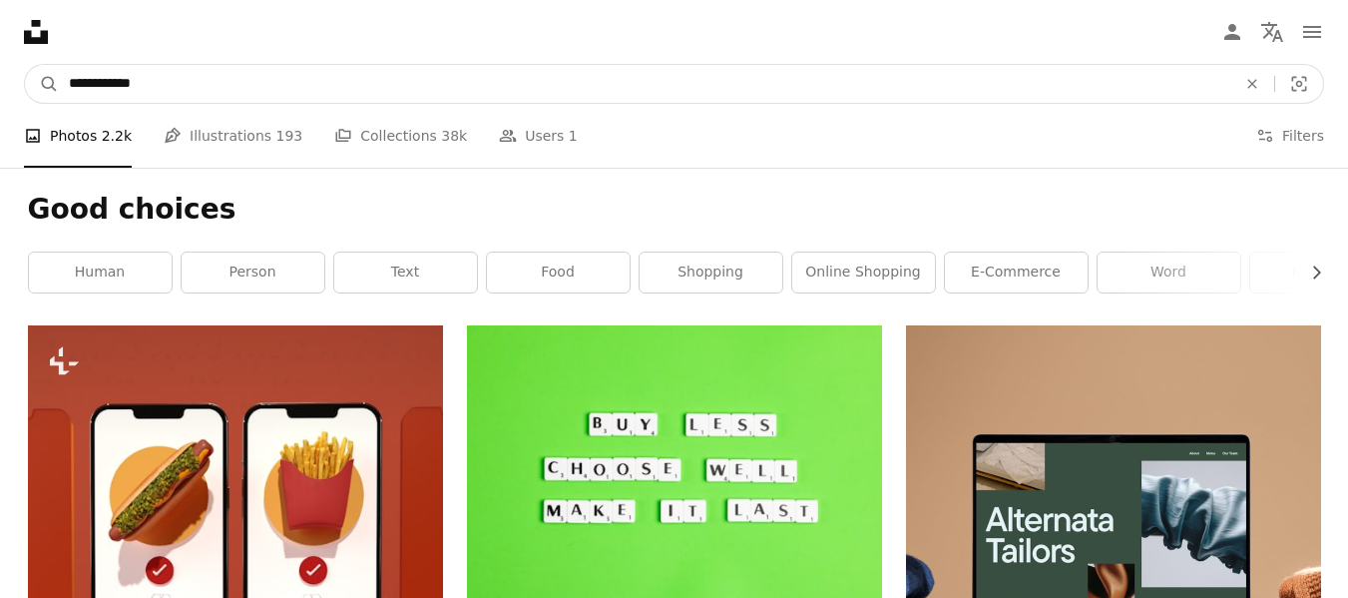
click at [152, 82] on input "**********" at bounding box center [645, 84] width 1172 height 38
click at [89, 85] on input "**********" at bounding box center [645, 84] width 1172 height 38
type input "**********"
click button "A magnifying glass" at bounding box center [42, 84] width 34 height 38
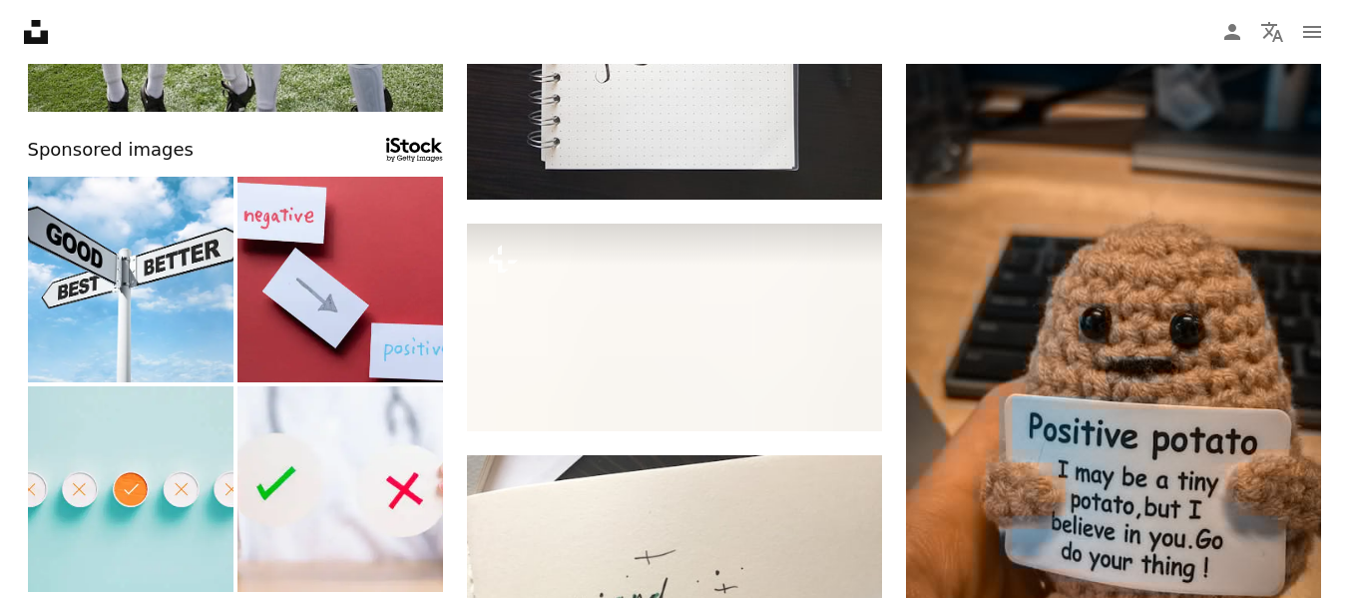
scroll to position [849, 0]
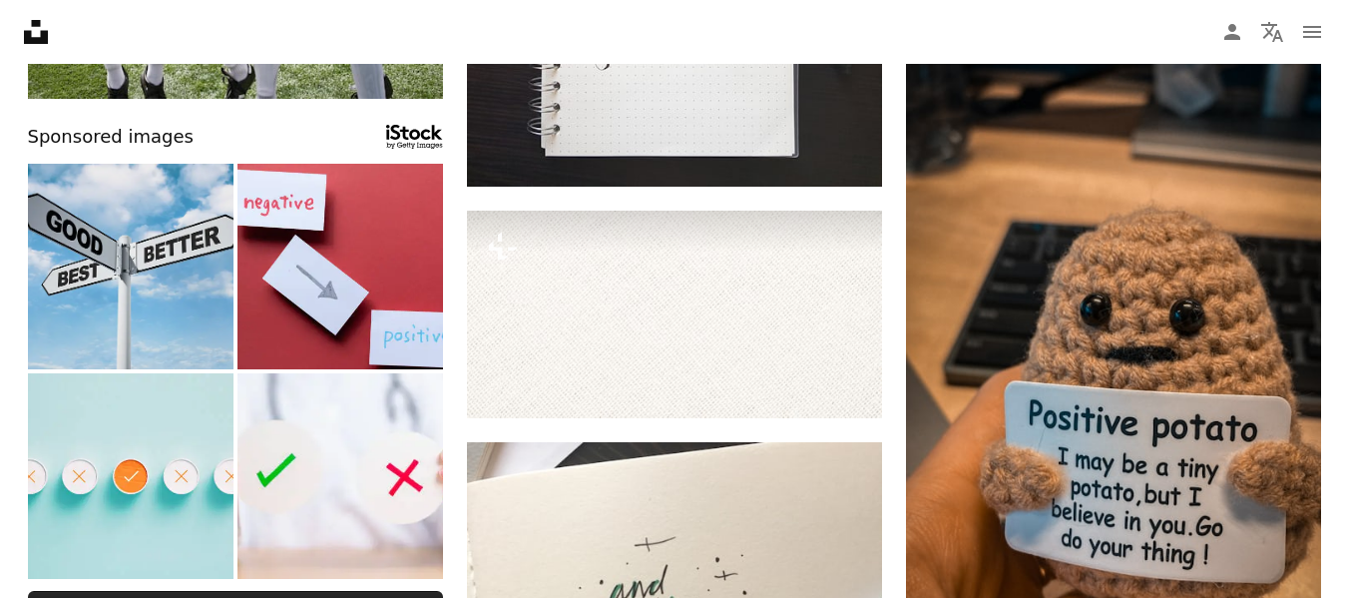
click at [124, 255] on img at bounding box center [131, 267] width 206 height 206
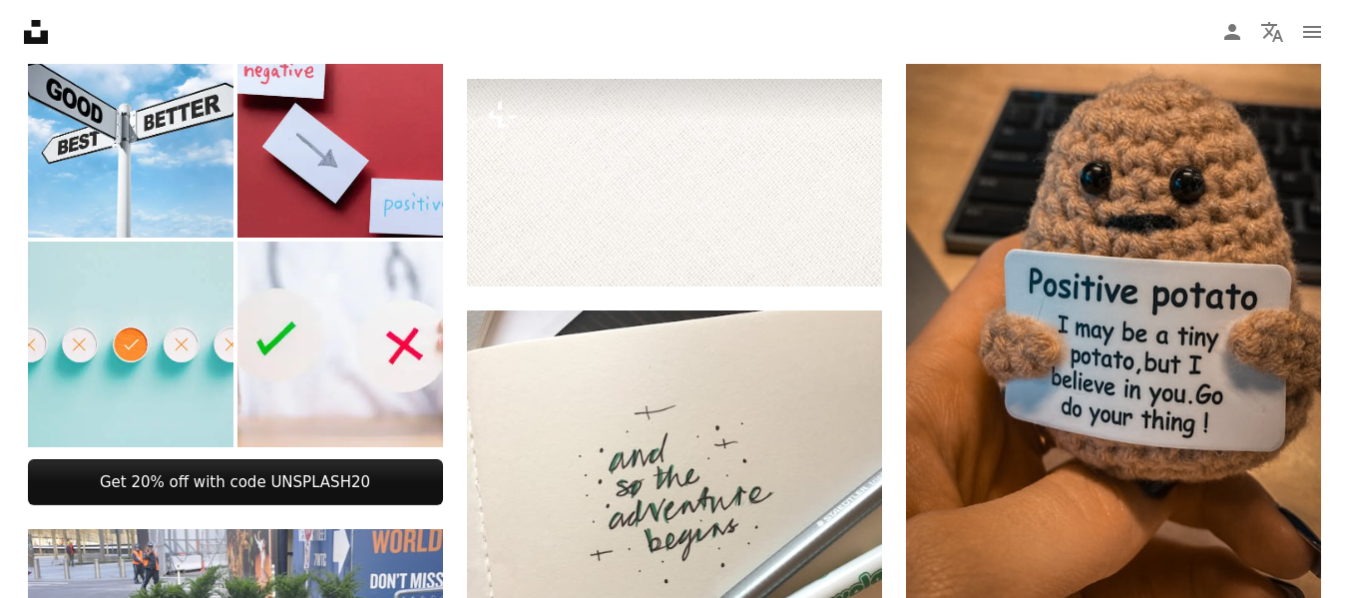
scroll to position [1044, 0]
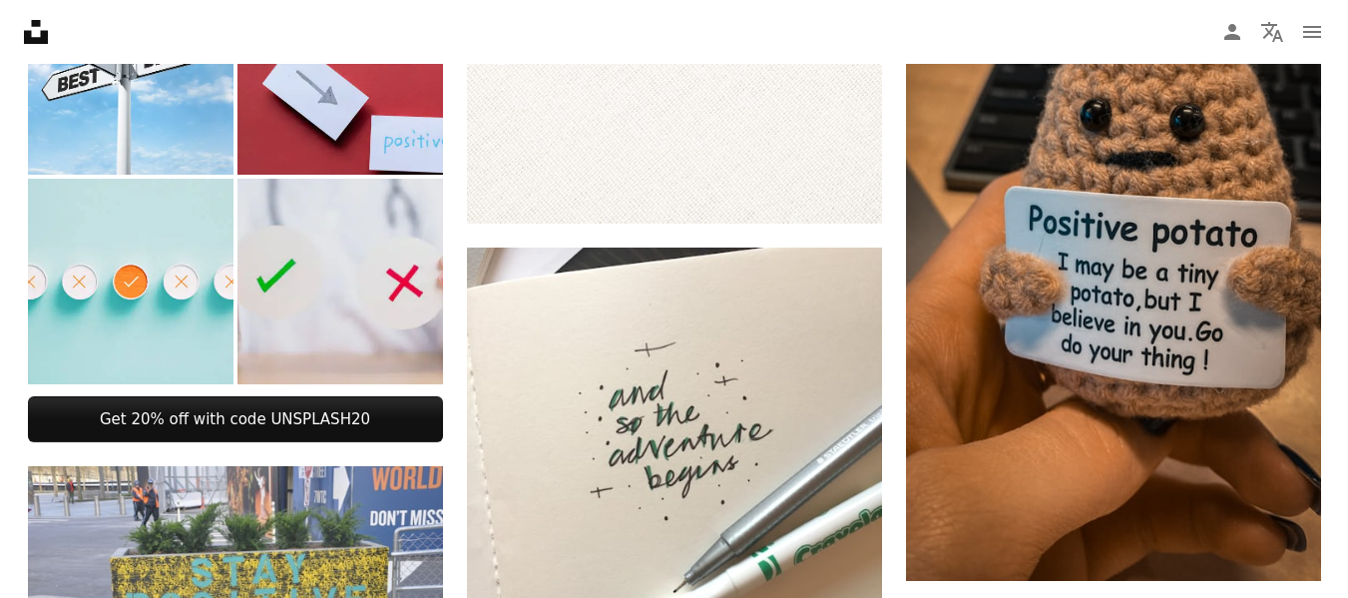
click at [317, 269] on img at bounding box center [341, 282] width 206 height 206
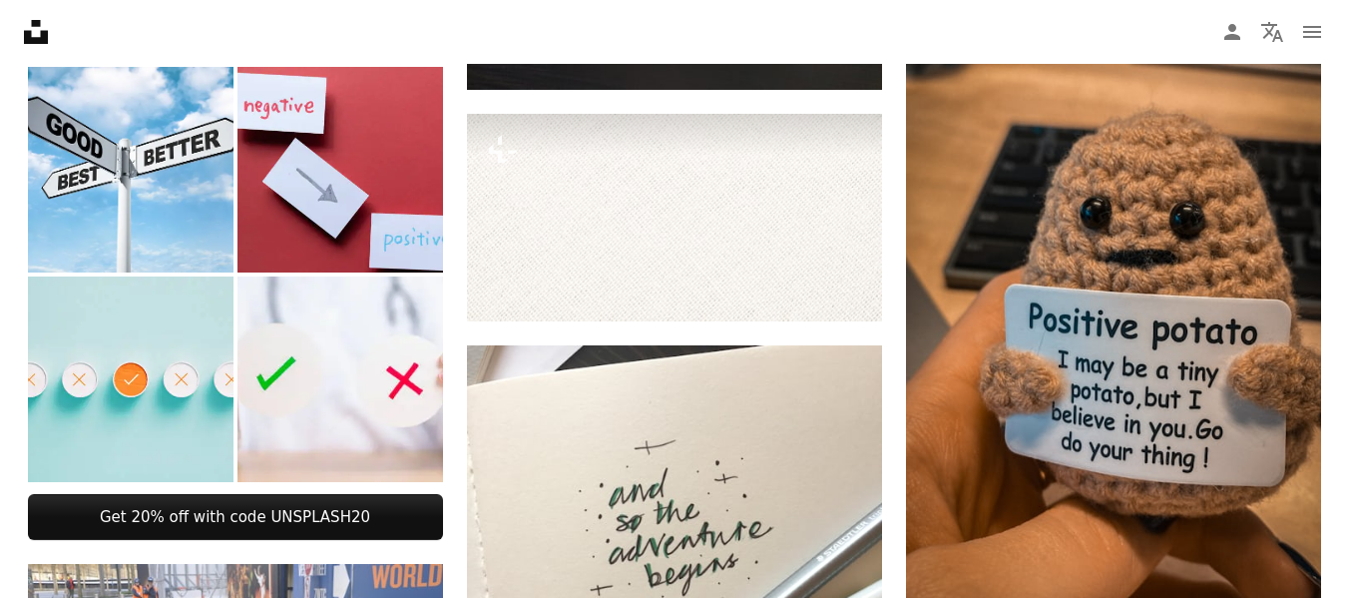
scroll to position [921, 0]
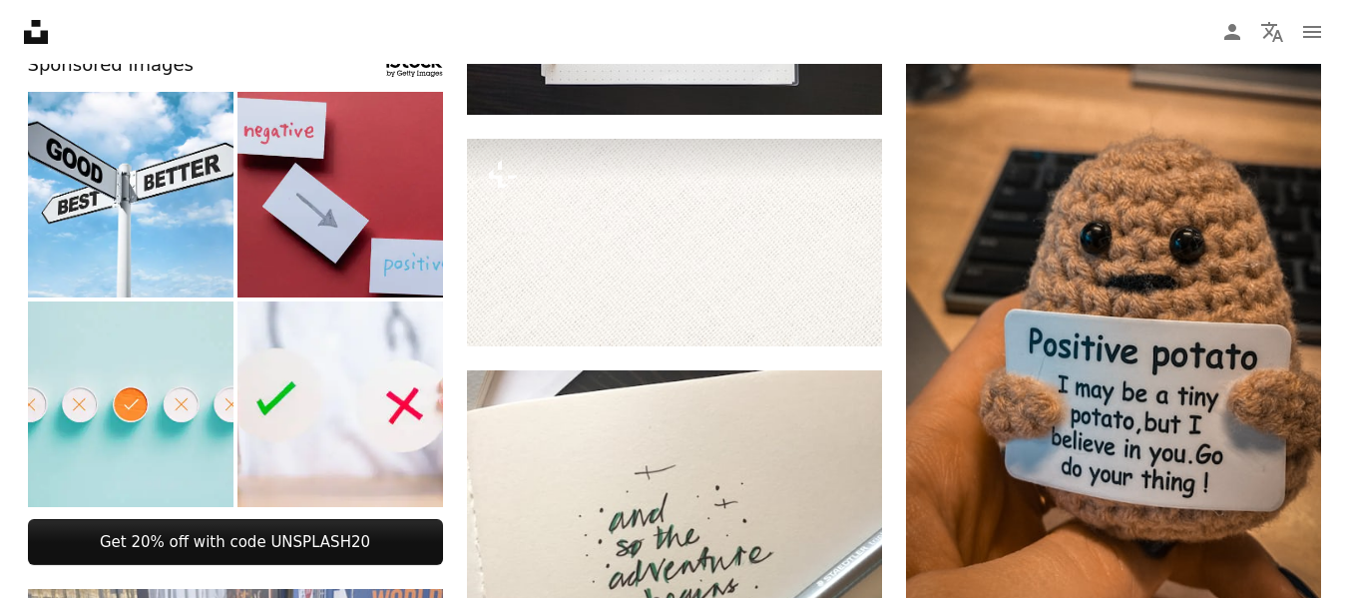
click at [337, 209] on img at bounding box center [341, 195] width 206 height 206
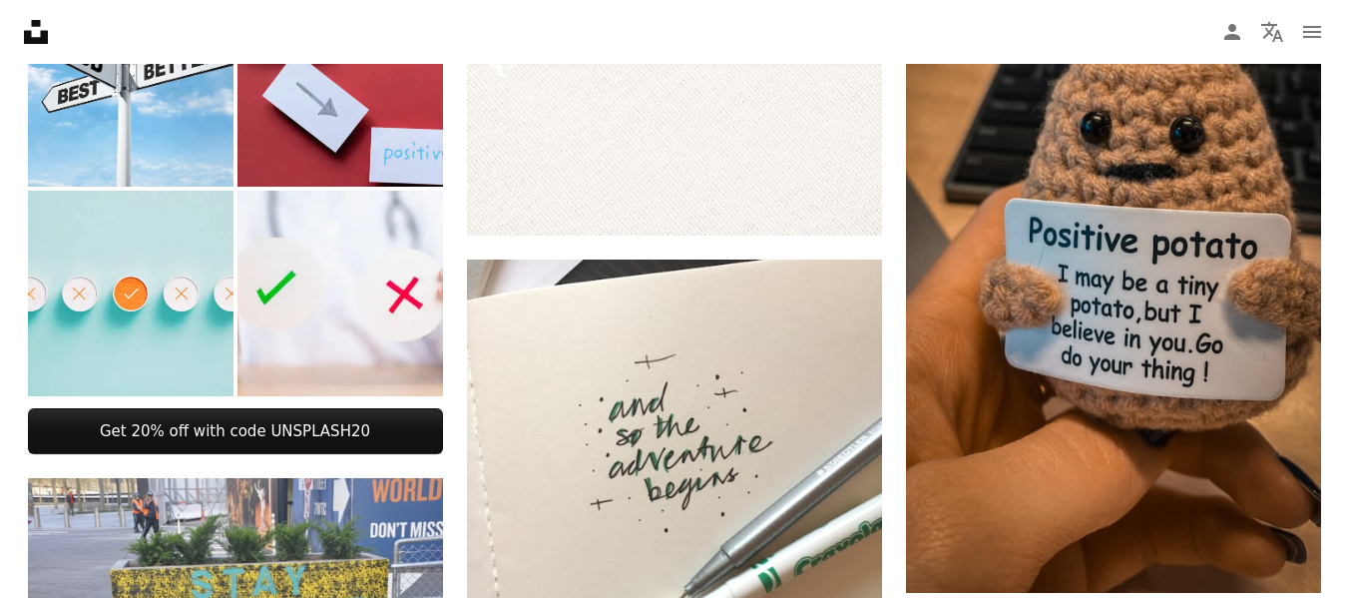
scroll to position [1044, 0]
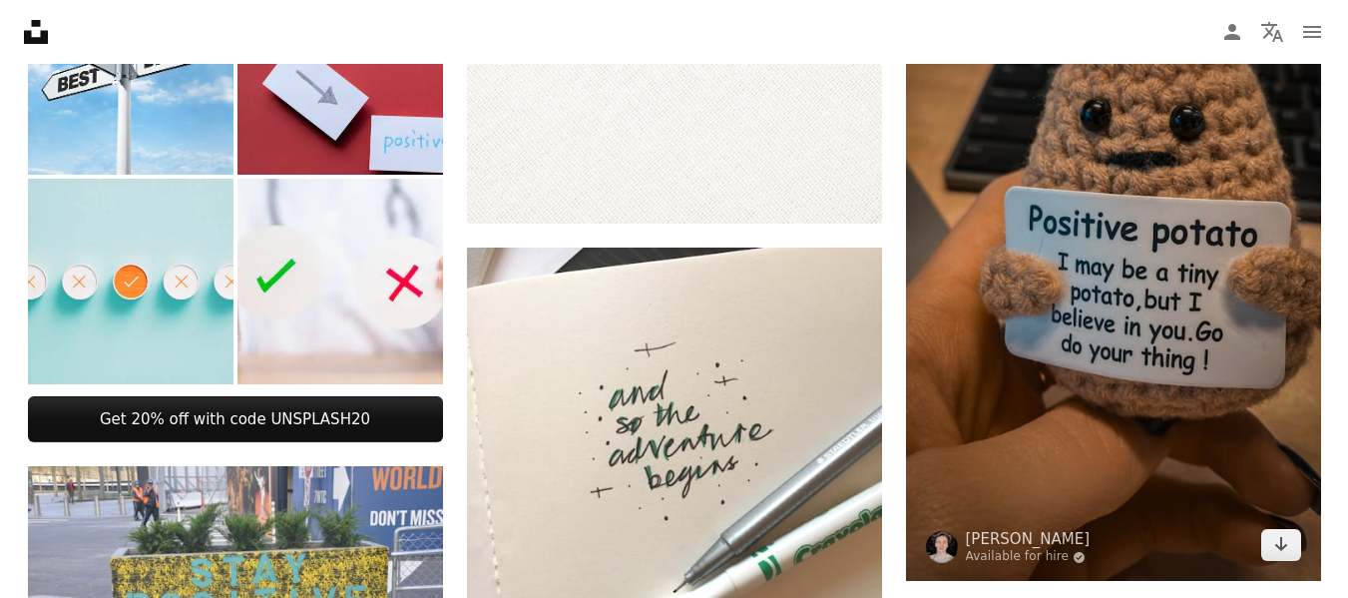
click at [1180, 268] on img at bounding box center [1113, 212] width 415 height 739
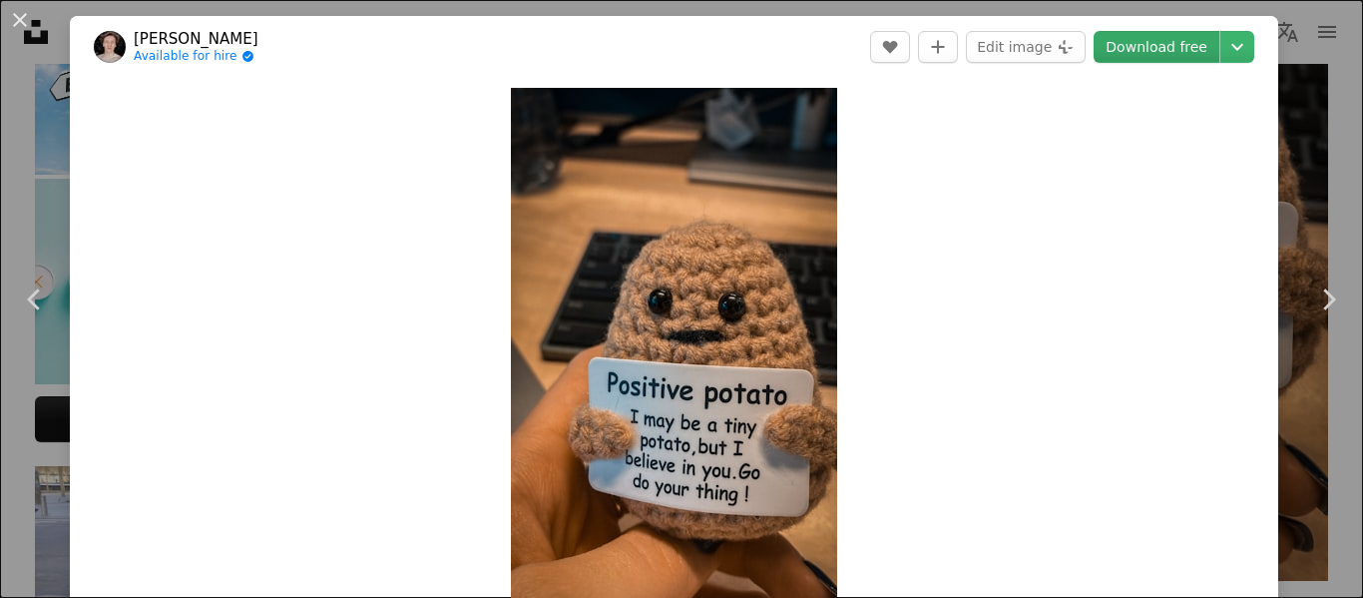
click at [1185, 50] on link "Download free" at bounding box center [1157, 47] width 126 height 32
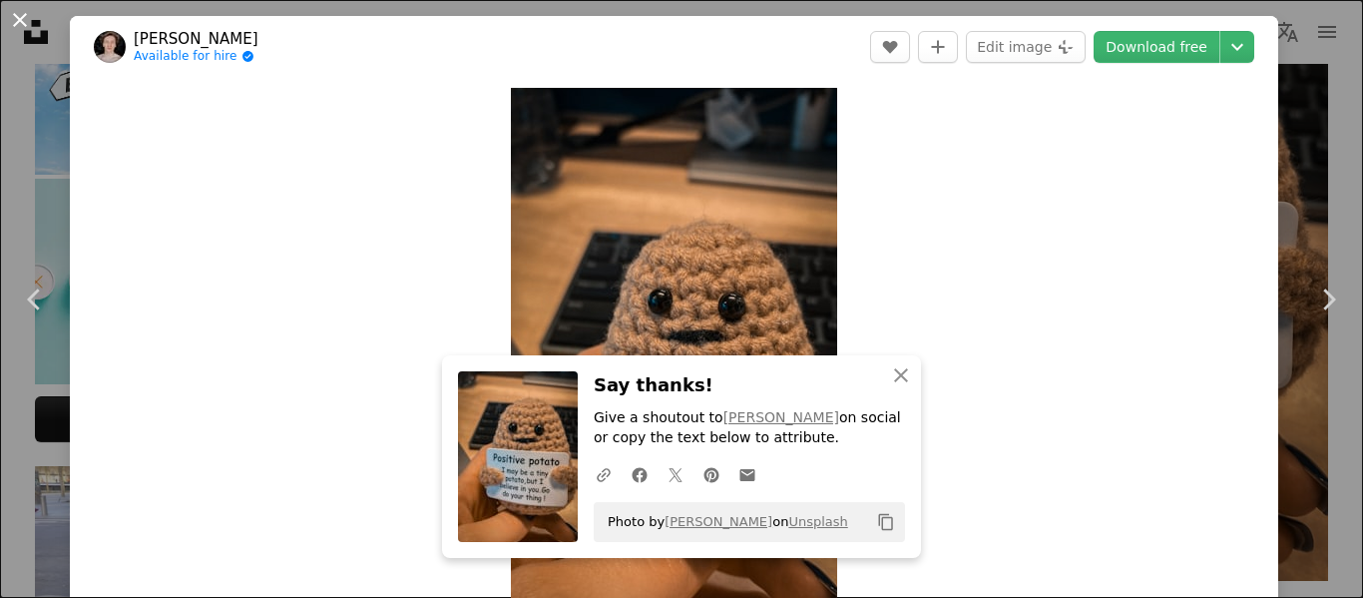
click at [22, 19] on button "An X shape" at bounding box center [20, 20] width 24 height 24
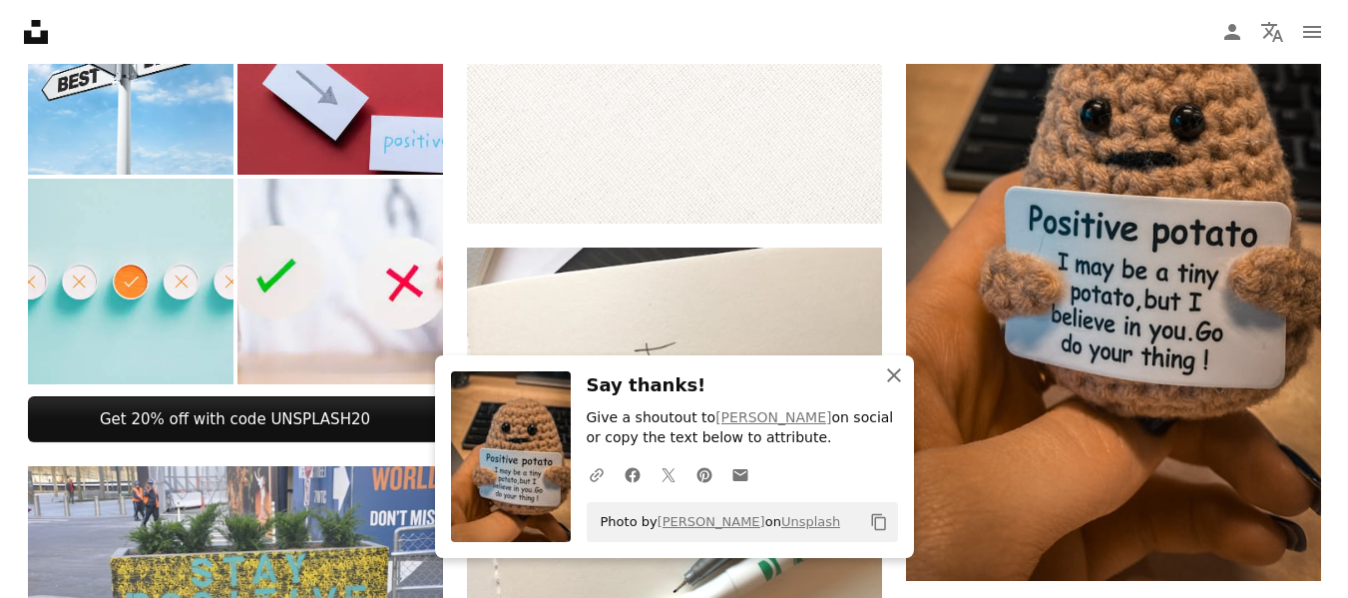
click at [898, 379] on icon "button" at bounding box center [894, 375] width 14 height 14
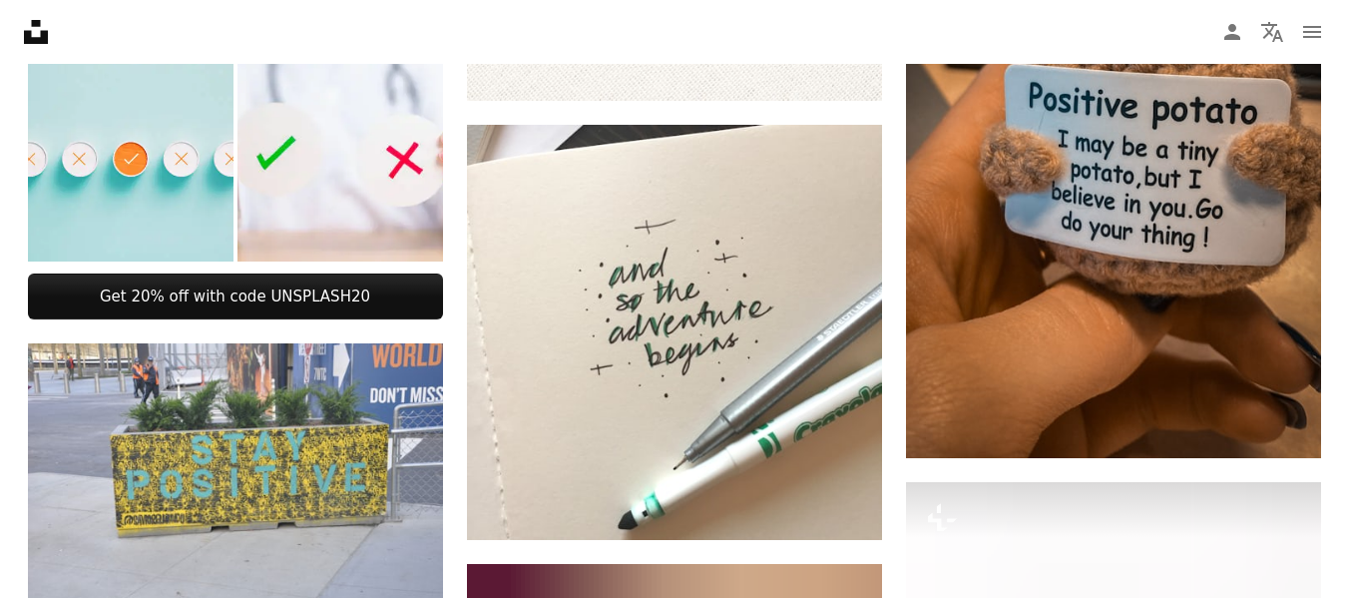
scroll to position [1192, 0]
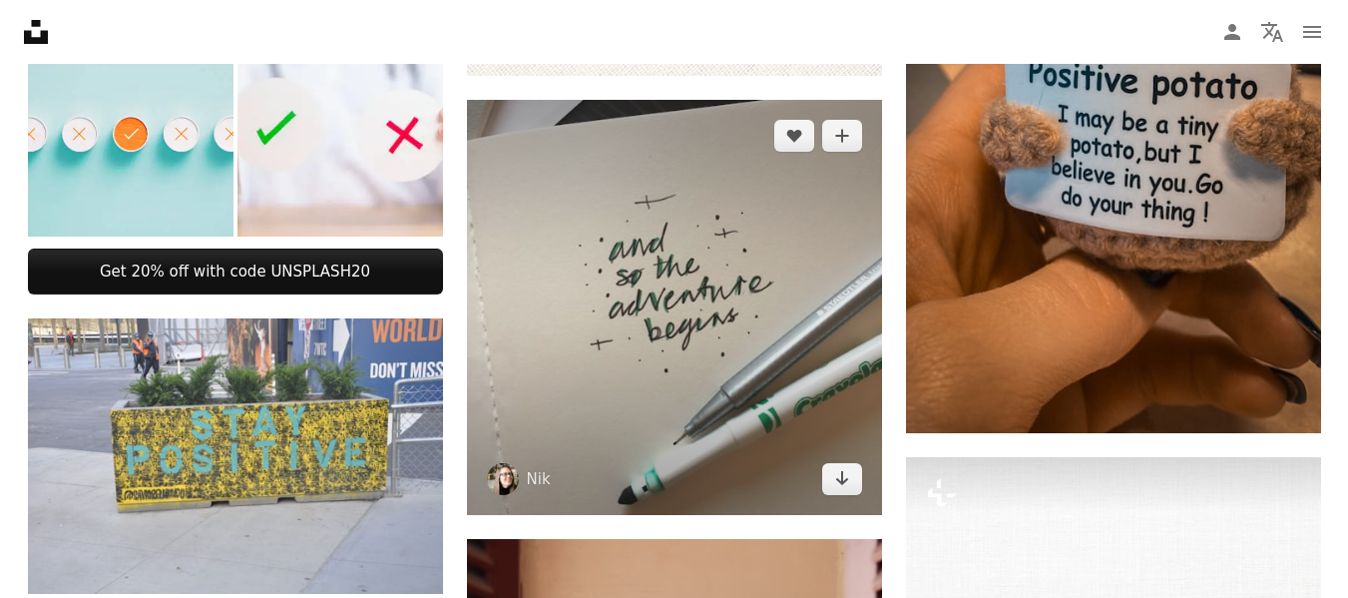
click at [667, 313] on img at bounding box center [674, 307] width 415 height 415
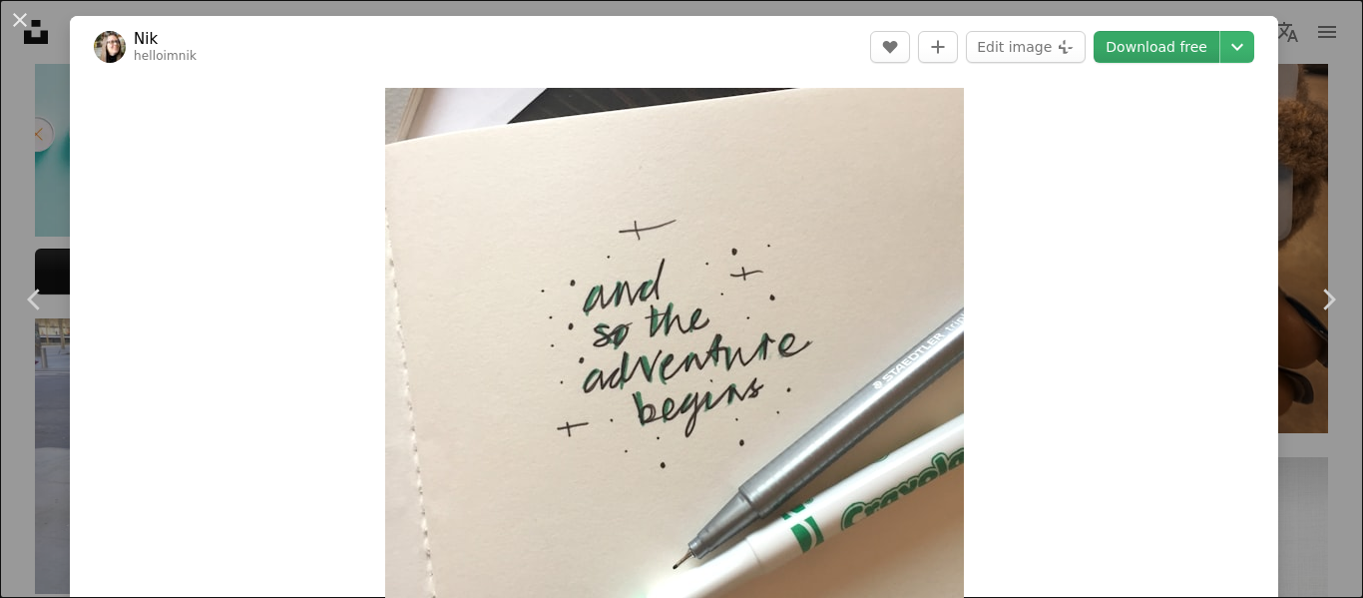
click at [1146, 45] on link "Download free" at bounding box center [1157, 47] width 126 height 32
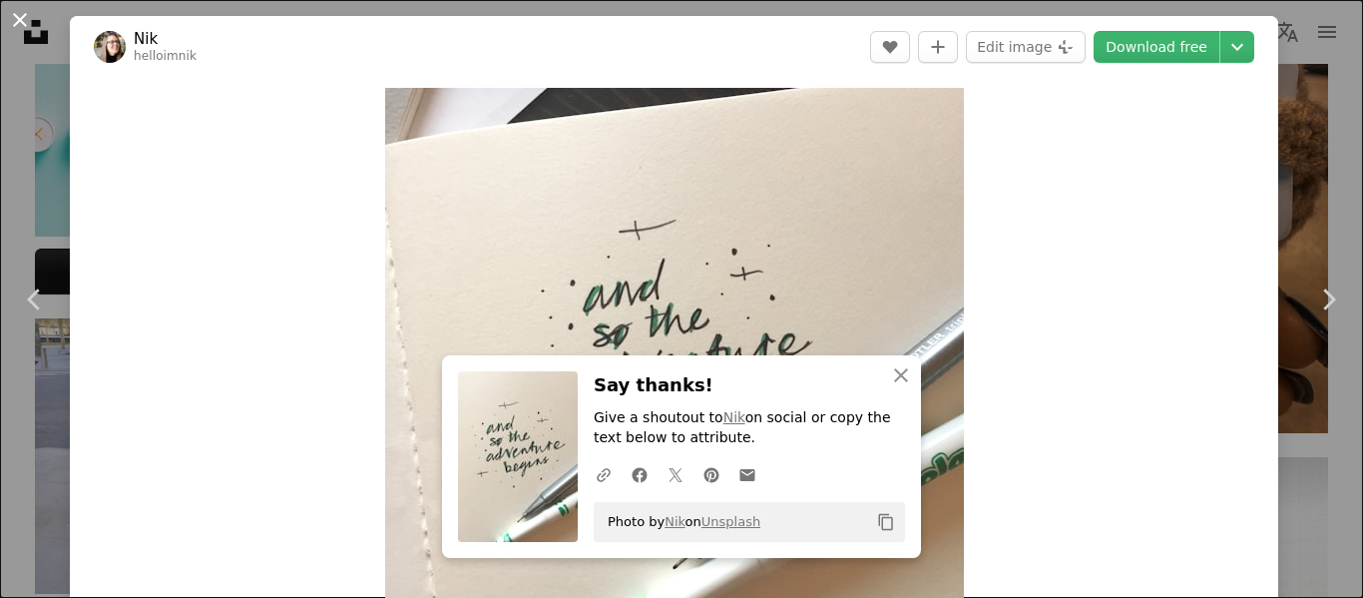
click at [14, 14] on button "An X shape" at bounding box center [20, 20] width 24 height 24
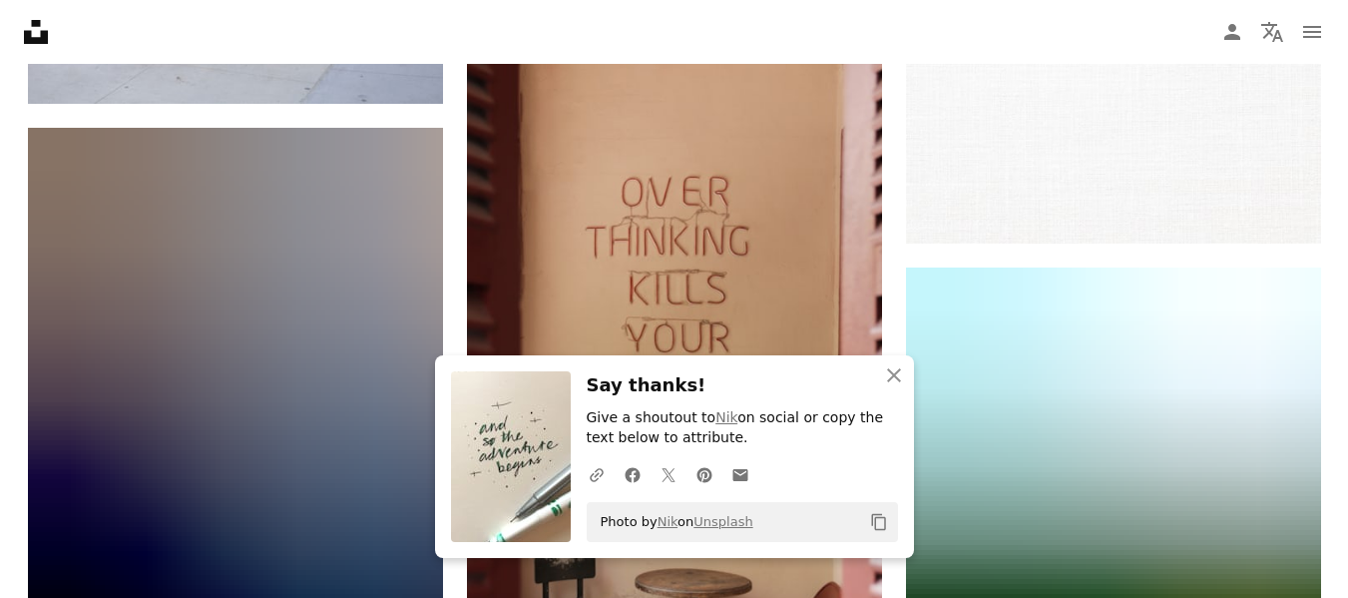
scroll to position [1707, 0]
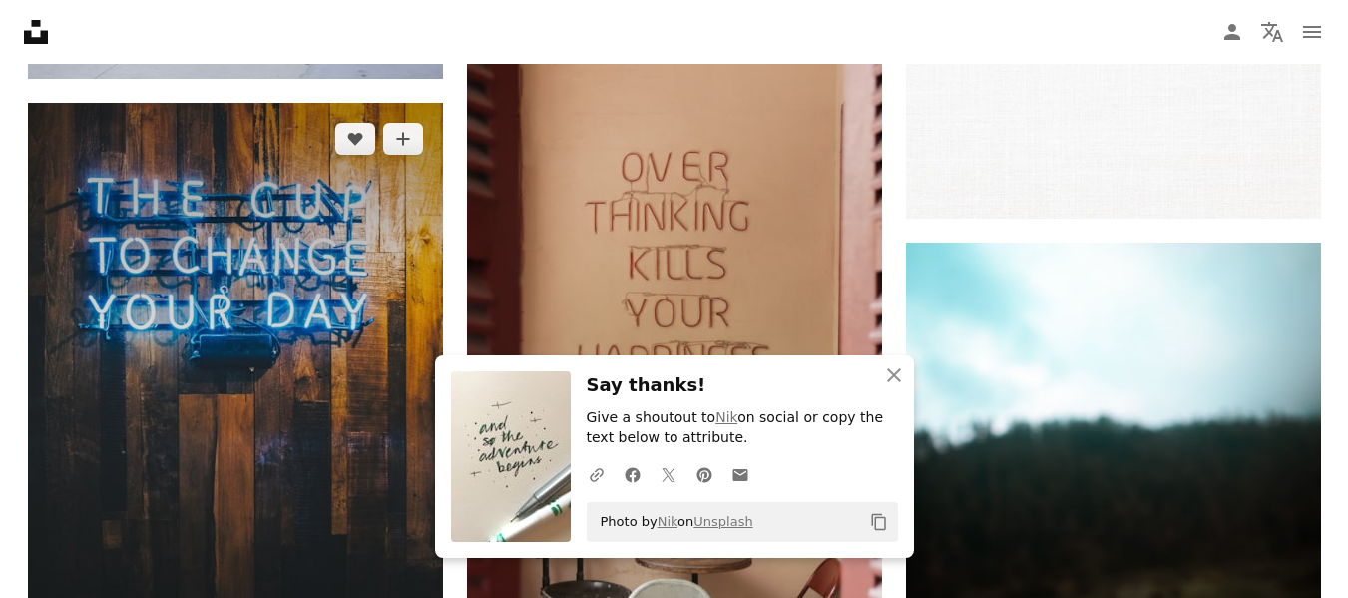
click at [222, 354] on img at bounding box center [235, 410] width 415 height 615
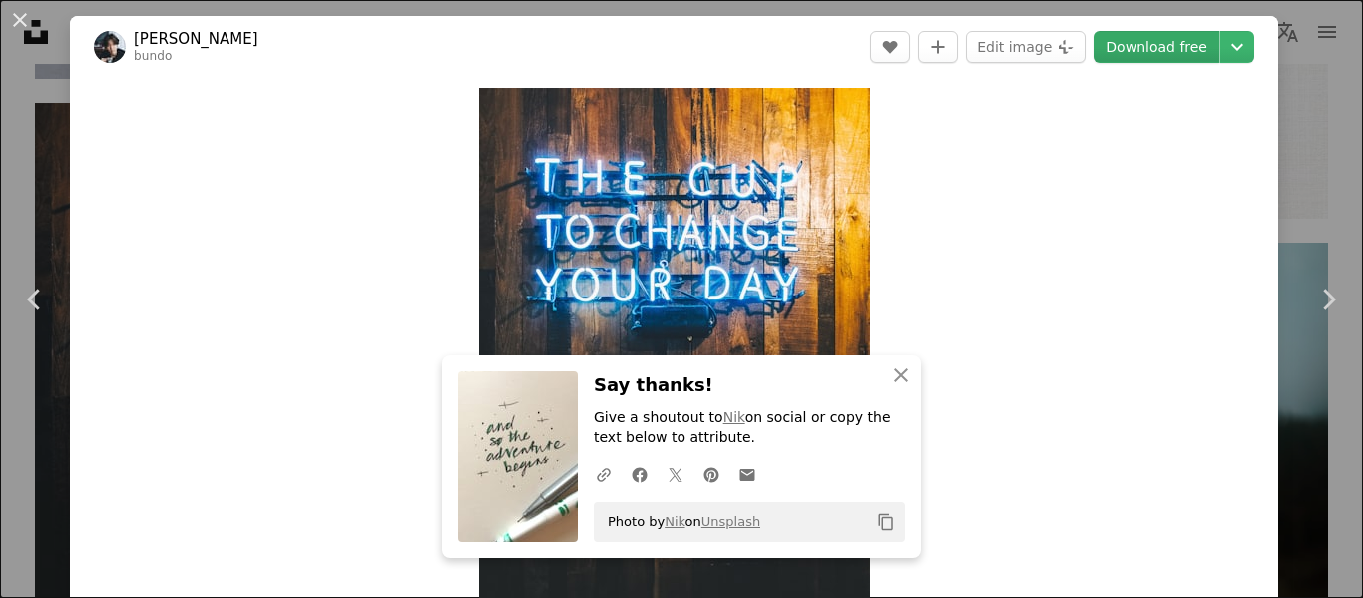
click at [1146, 51] on link "Download free" at bounding box center [1157, 47] width 126 height 32
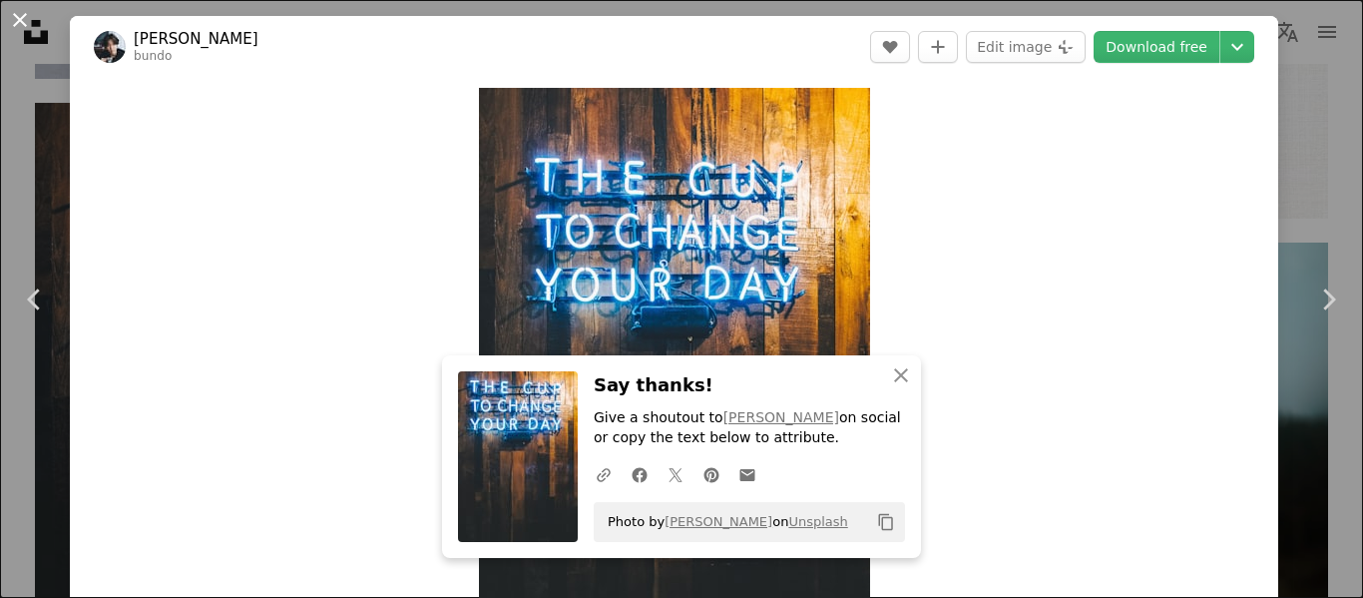
click at [16, 21] on button "An X shape" at bounding box center [20, 20] width 24 height 24
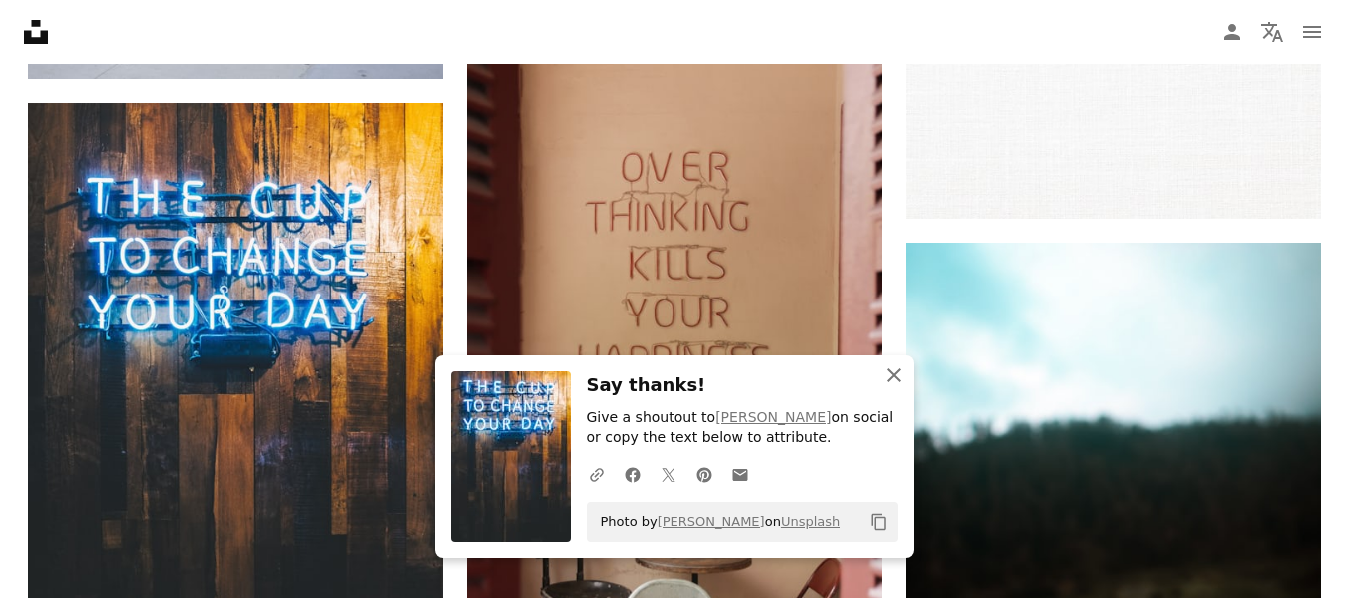
click at [893, 379] on icon "An X shape" at bounding box center [894, 375] width 24 height 24
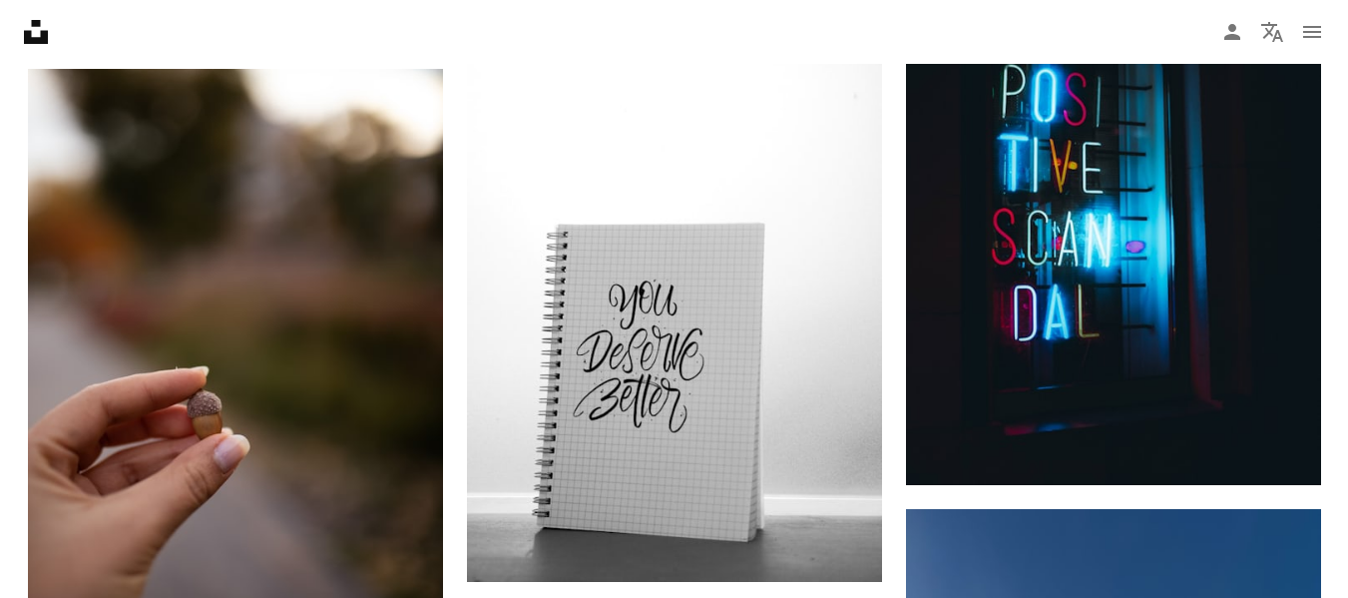
scroll to position [5387, 0]
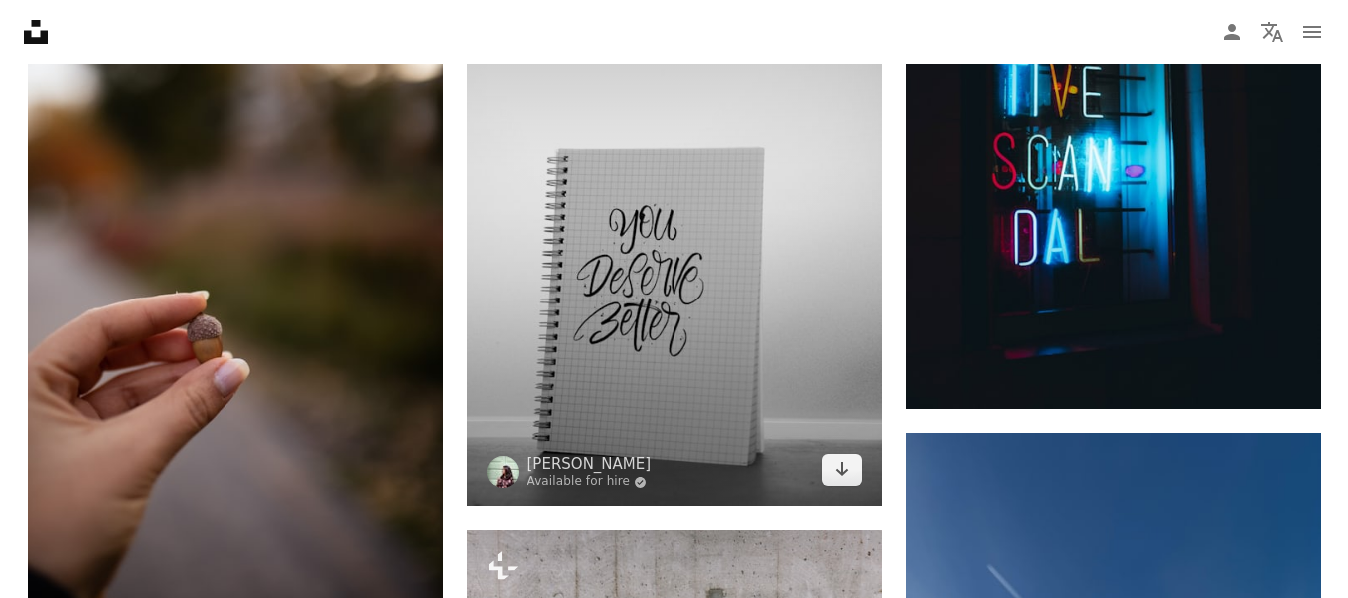
click at [643, 191] on img at bounding box center [674, 194] width 415 height 623
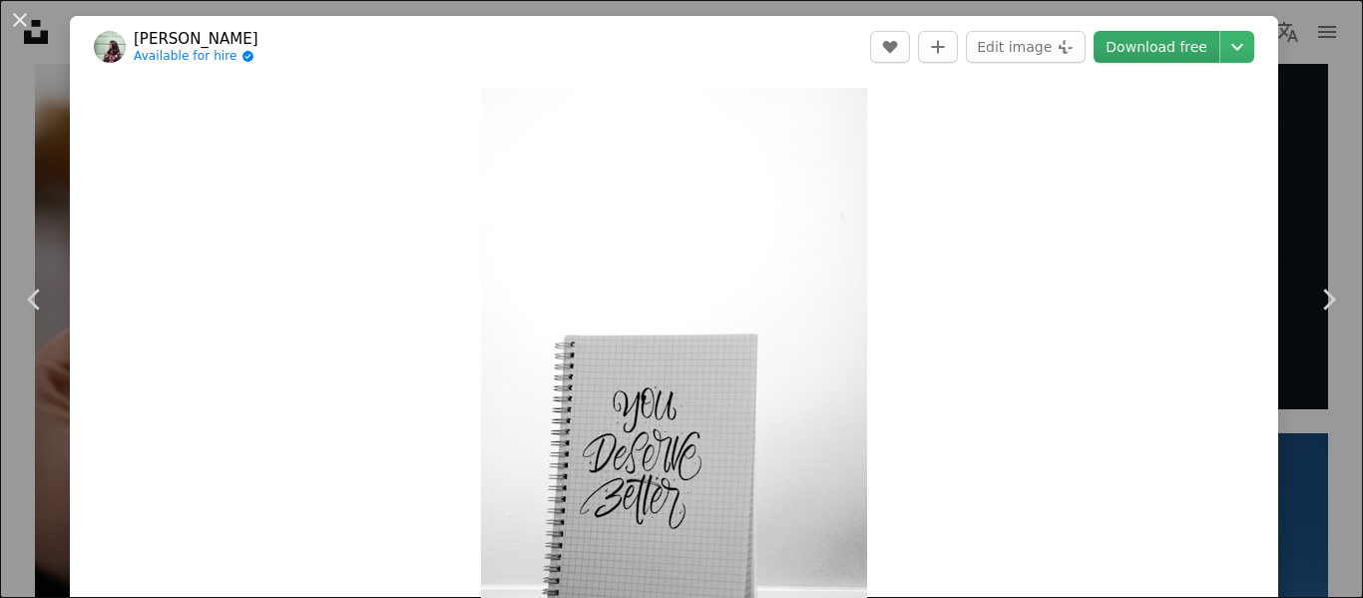
click at [1142, 47] on link "Download free" at bounding box center [1157, 47] width 126 height 32
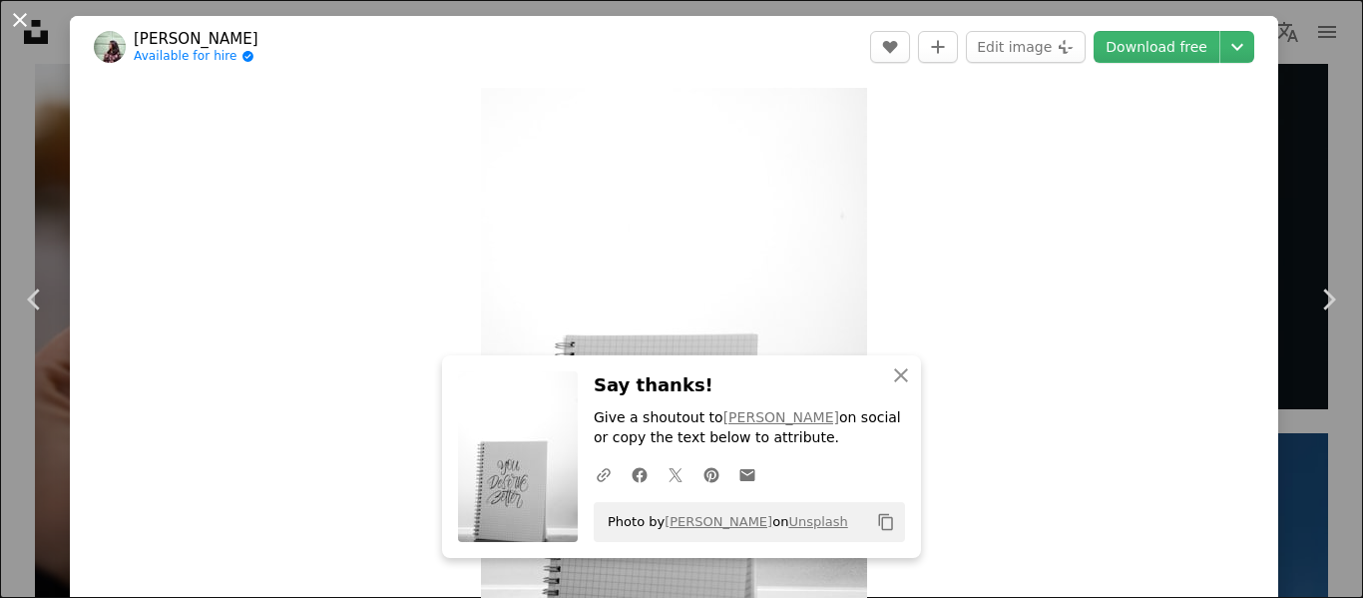
click at [19, 23] on button "An X shape" at bounding box center [20, 20] width 24 height 24
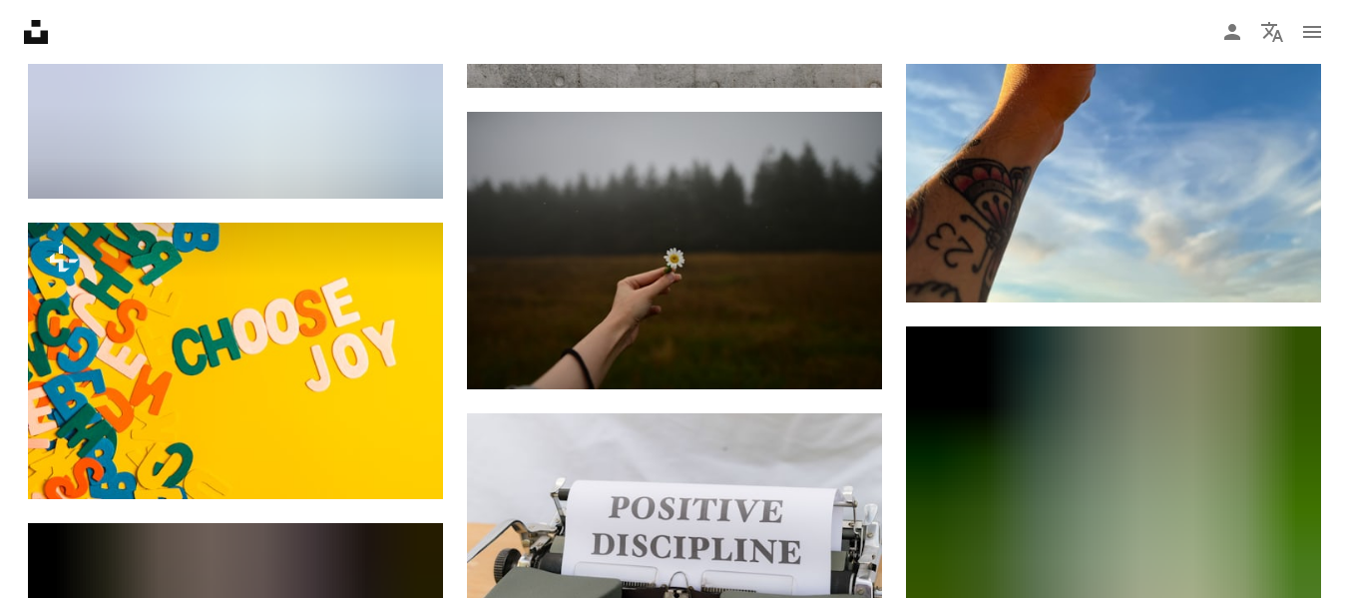
scroll to position [6087, 0]
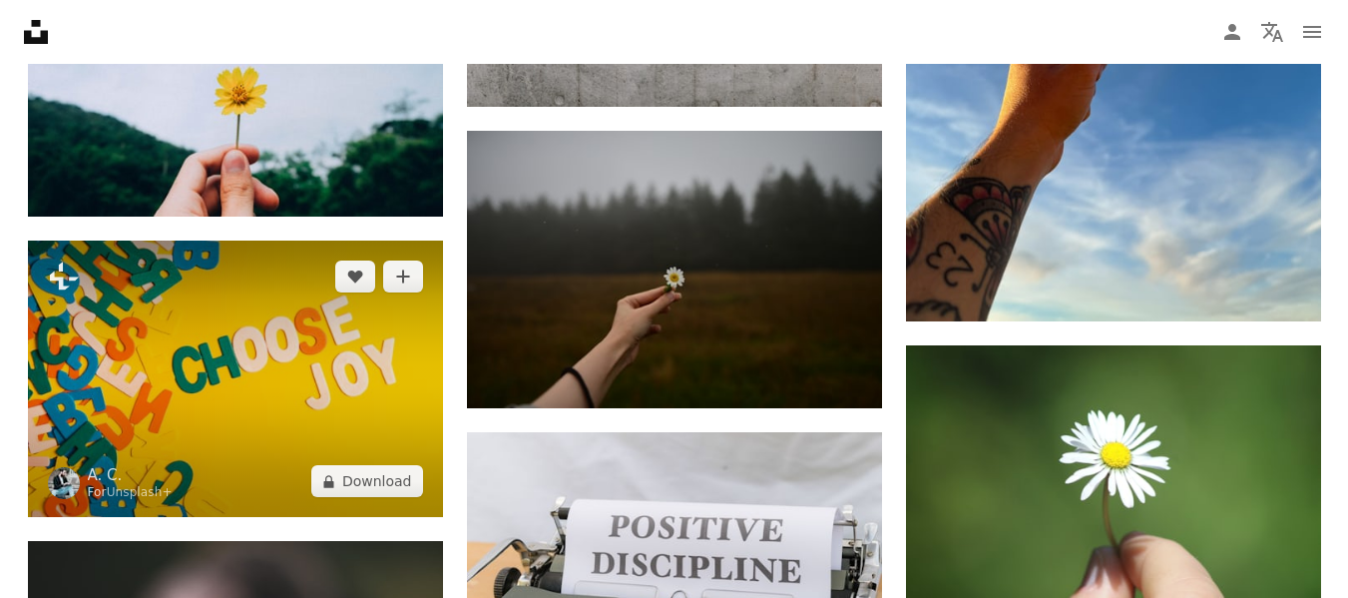
click at [344, 418] on img at bounding box center [235, 379] width 415 height 276
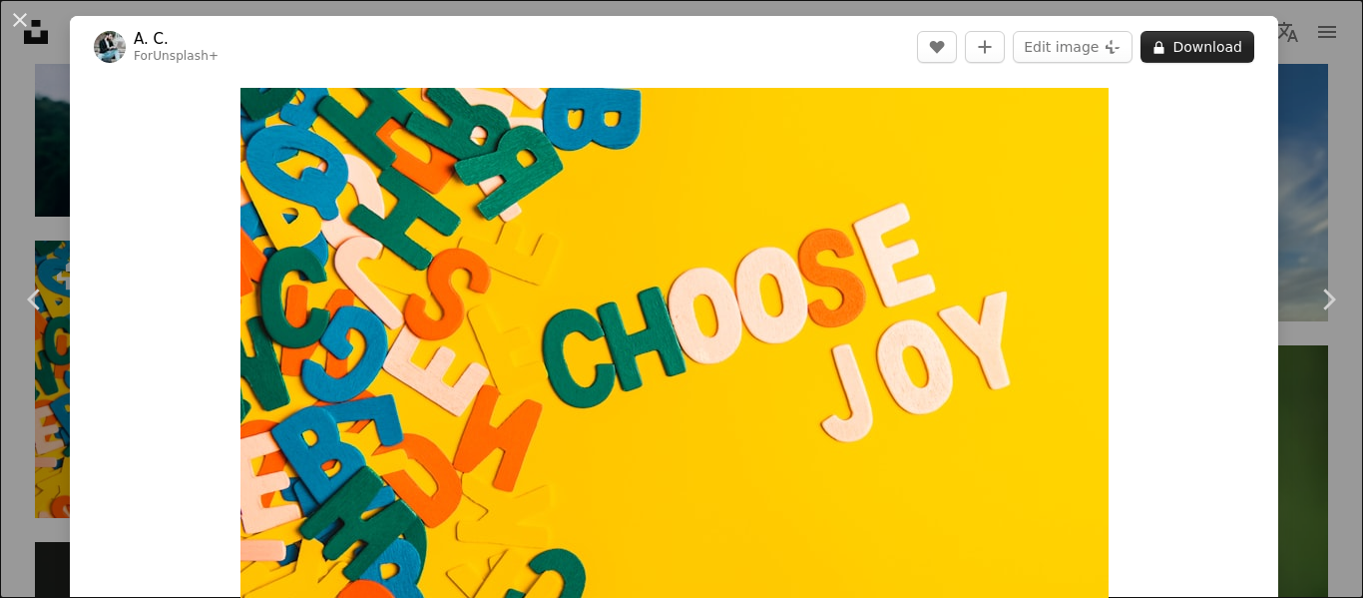
click at [1187, 43] on button "A lock Download" at bounding box center [1198, 47] width 114 height 32
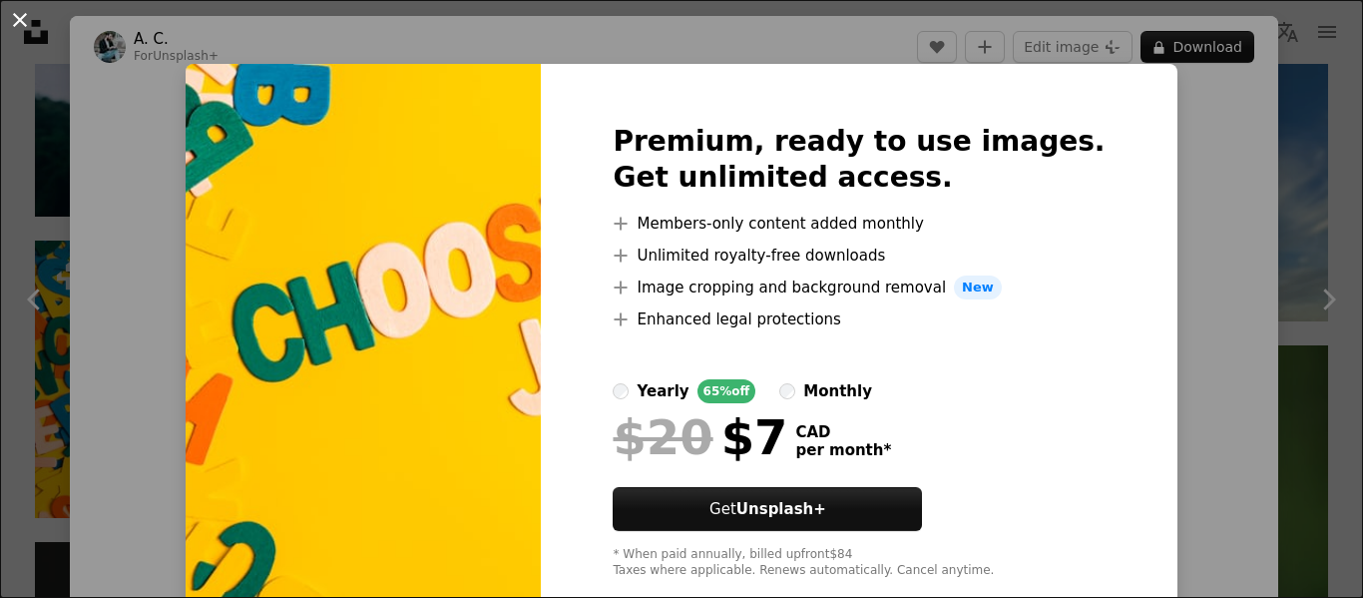
click at [13, 14] on button "An X shape" at bounding box center [20, 20] width 24 height 24
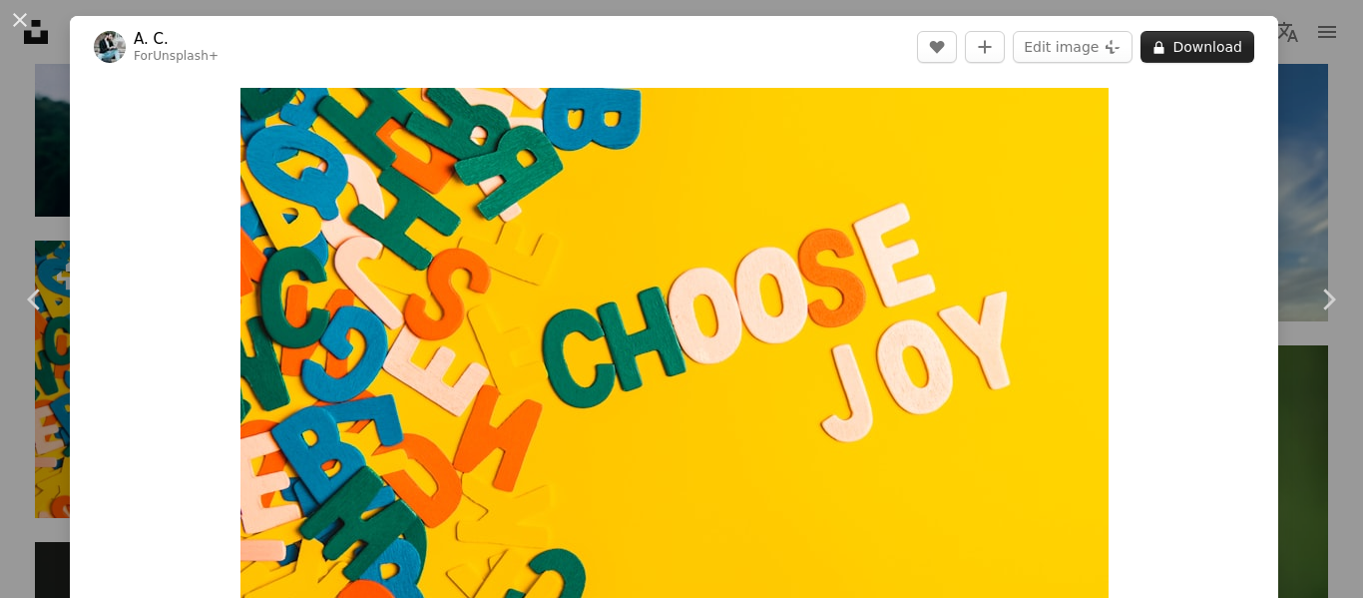
click at [1170, 48] on button "A lock Download" at bounding box center [1198, 47] width 114 height 32
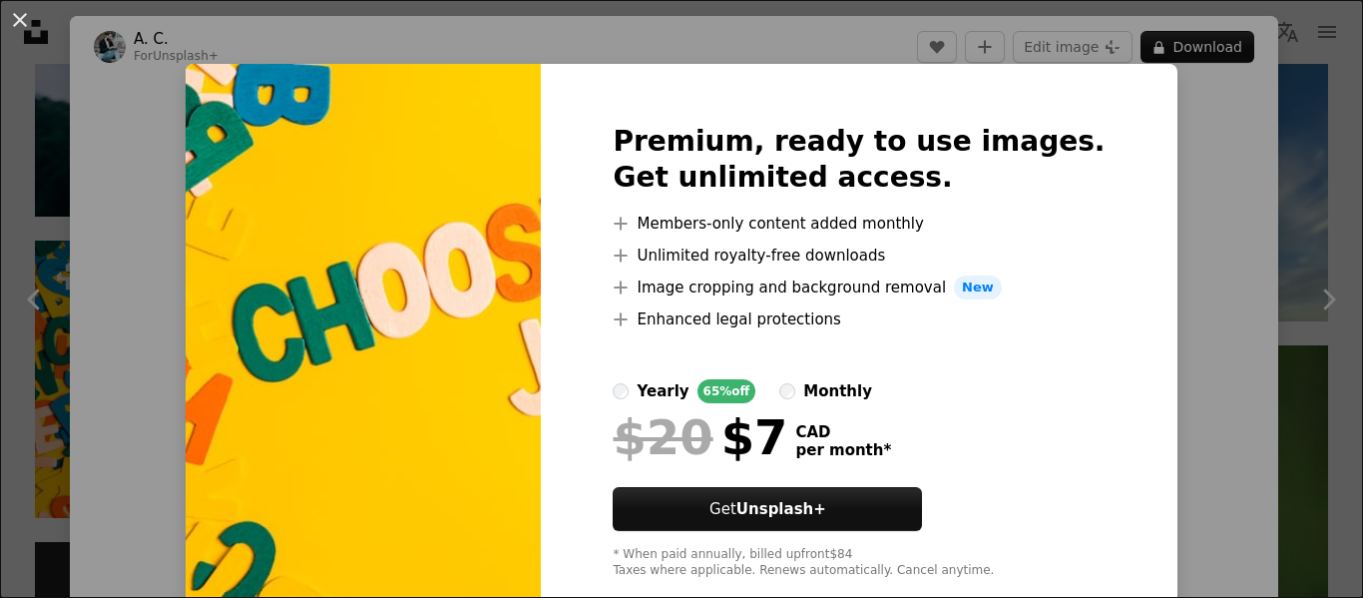
click at [1168, 172] on div "An X shape Premium, ready to use images. Get unlimited access. A plus sign Memb…" at bounding box center [681, 299] width 1363 height 598
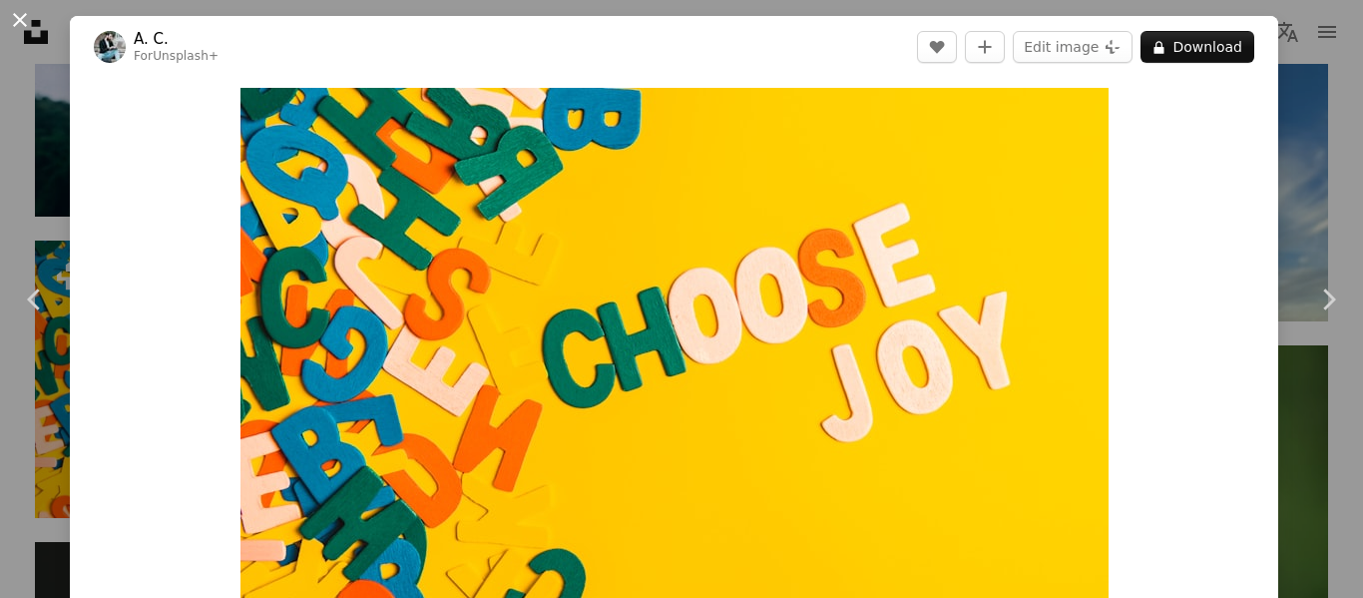
click at [20, 21] on button "An X shape" at bounding box center [20, 20] width 24 height 24
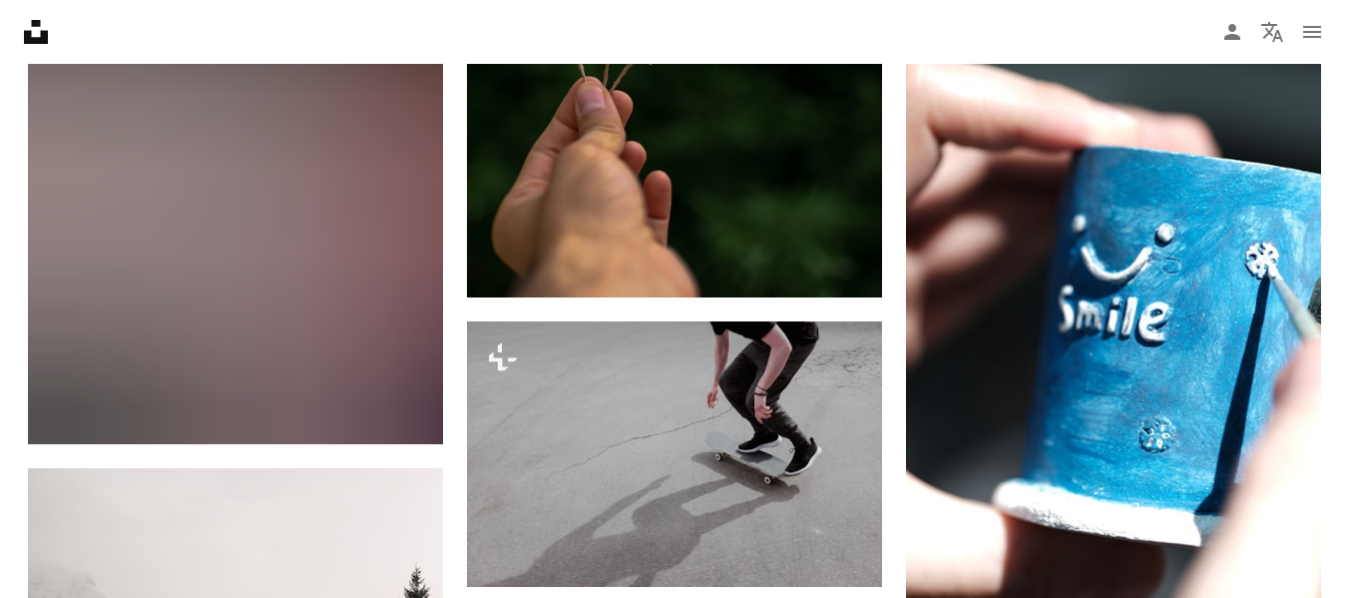
scroll to position [37117, 0]
